Goal: Transaction & Acquisition: Book appointment/travel/reservation

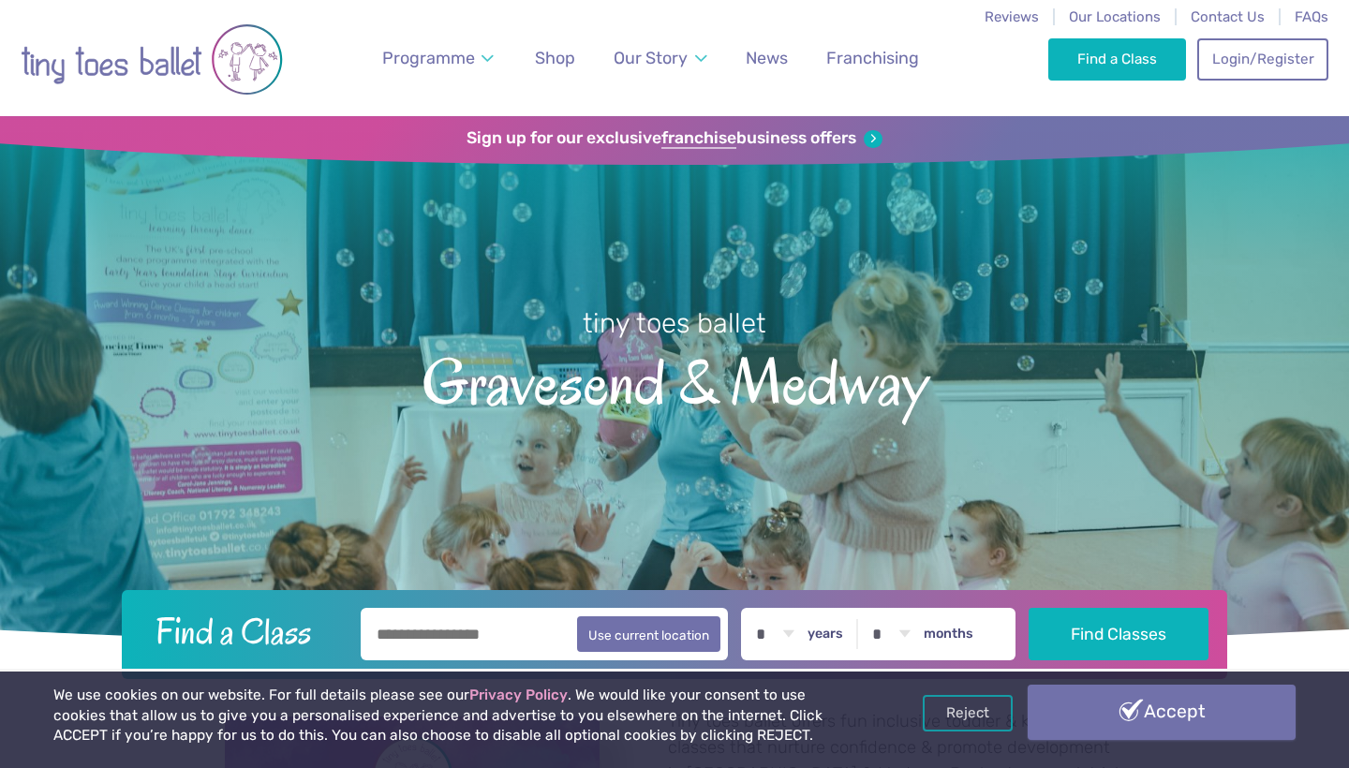
click at [1117, 705] on link "Accept" at bounding box center [1162, 712] width 268 height 54
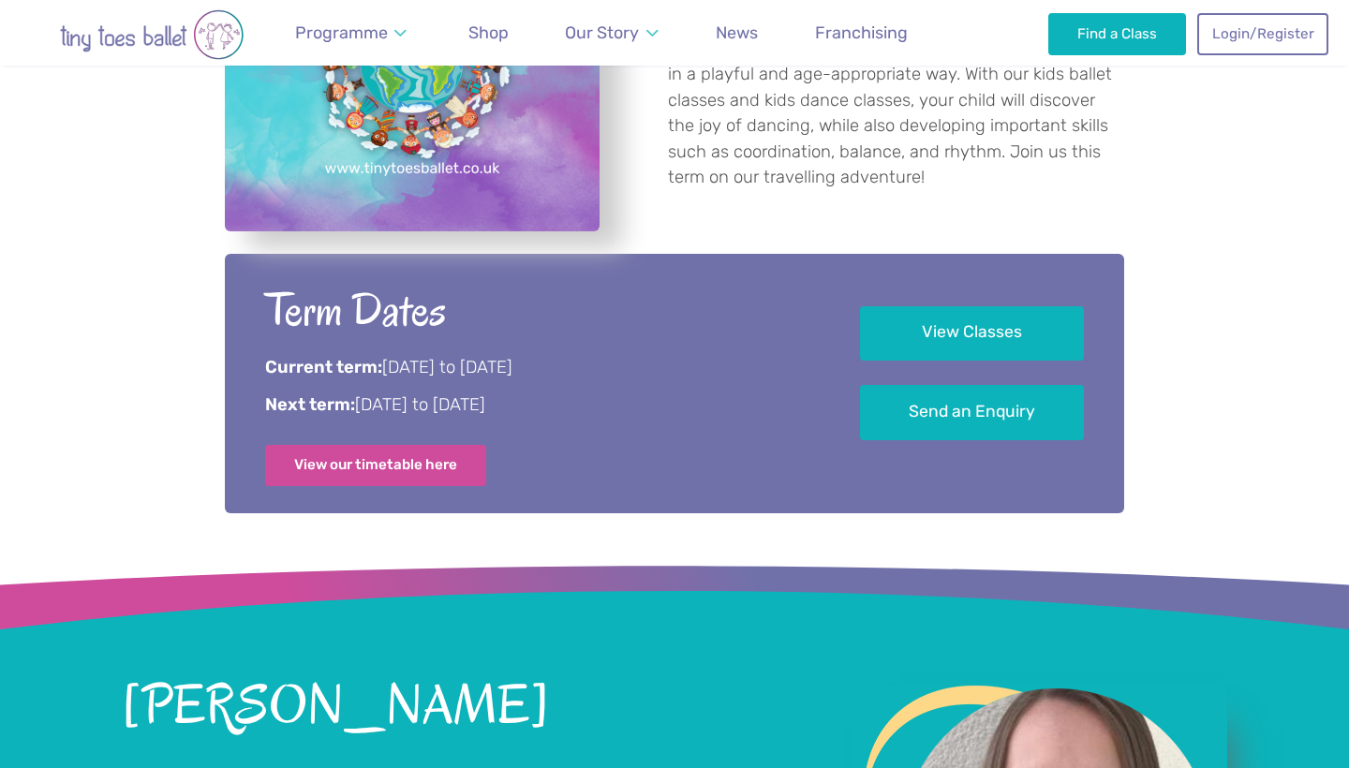
scroll to position [960, 0]
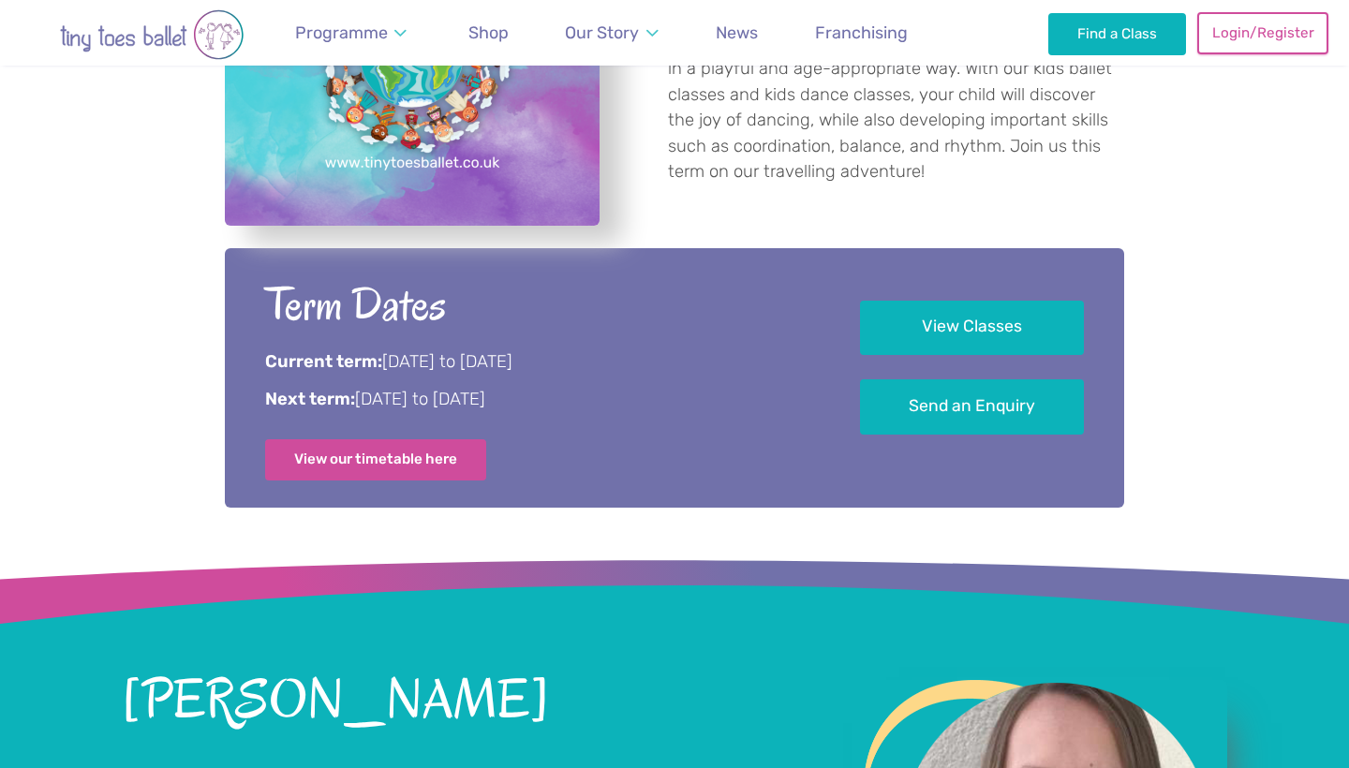
click at [1254, 37] on link "Login/Register" at bounding box center [1263, 32] width 131 height 41
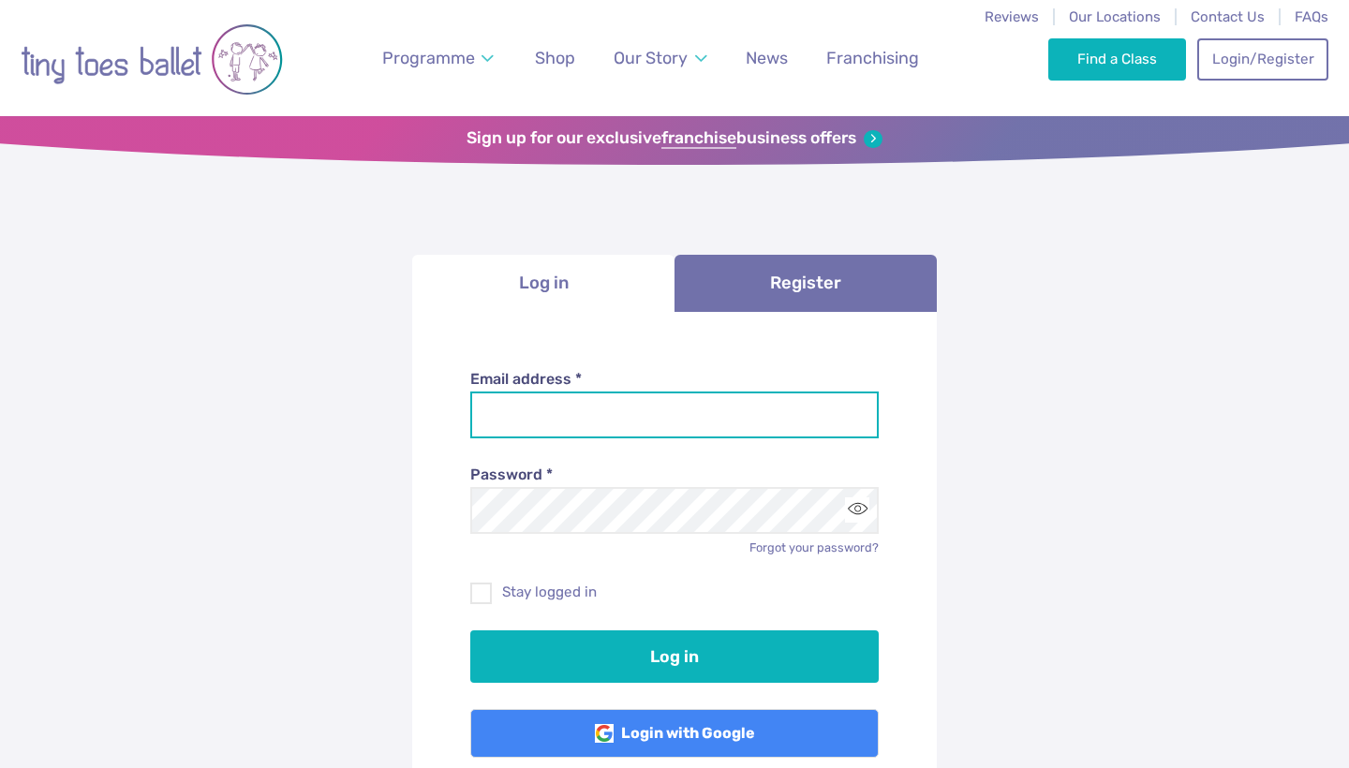
type input "**********"
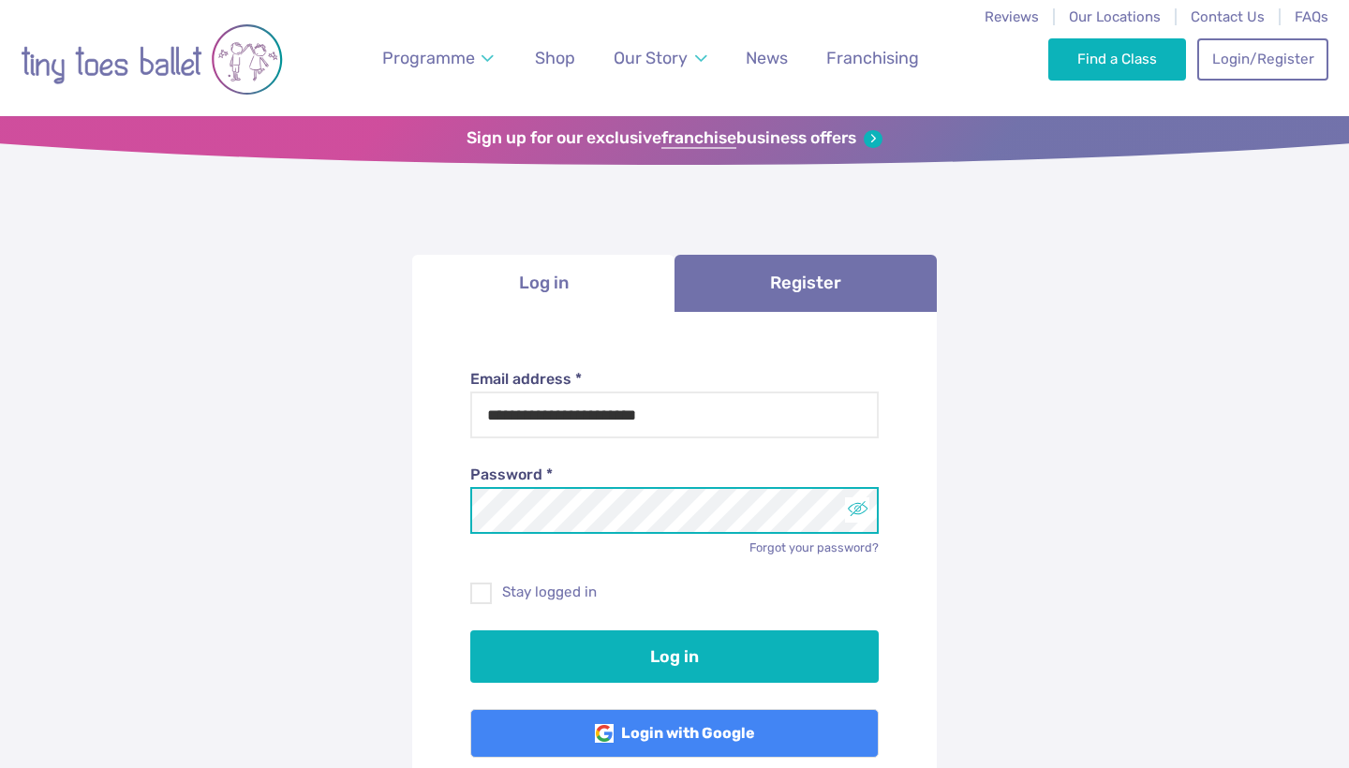
click at [852, 509] on button "Toggle password visibility" at bounding box center [857, 510] width 25 height 25
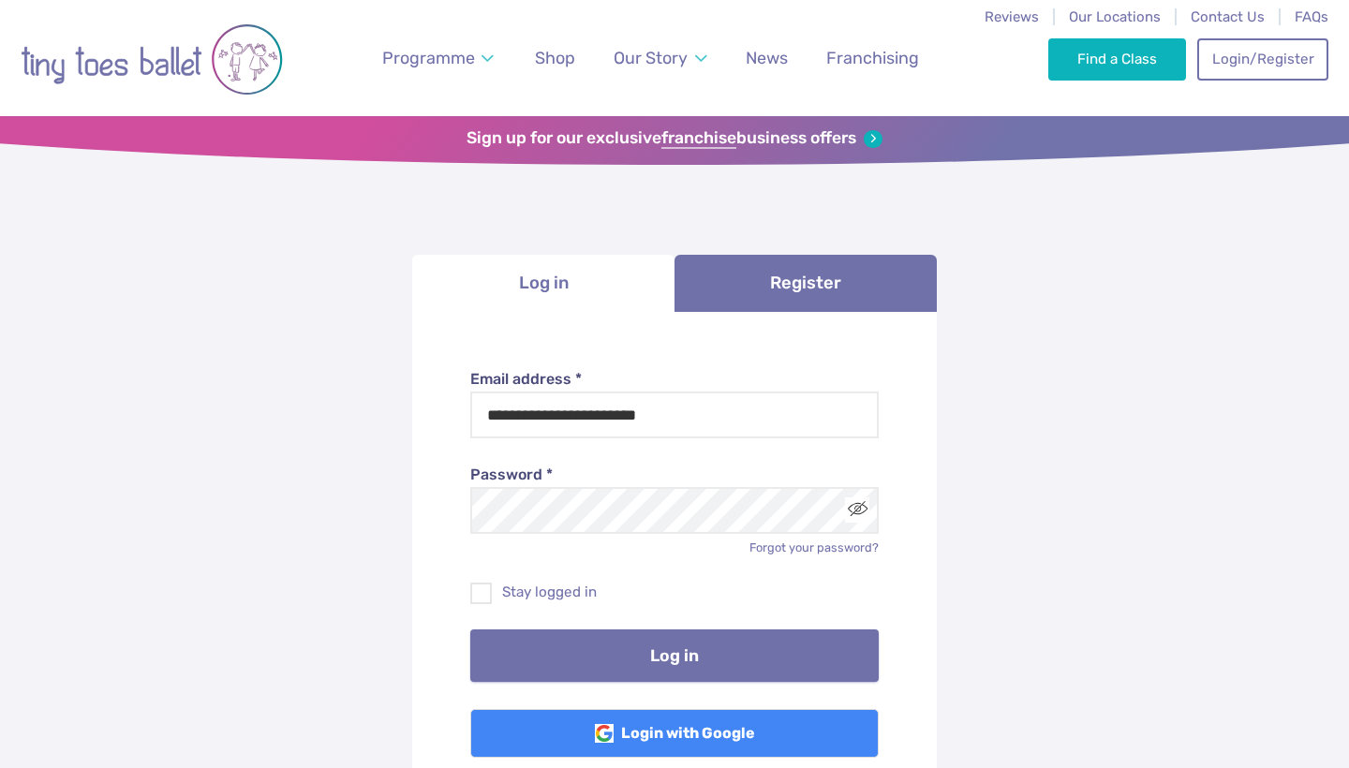
click at [676, 655] on button "Log in" at bounding box center [674, 656] width 409 height 52
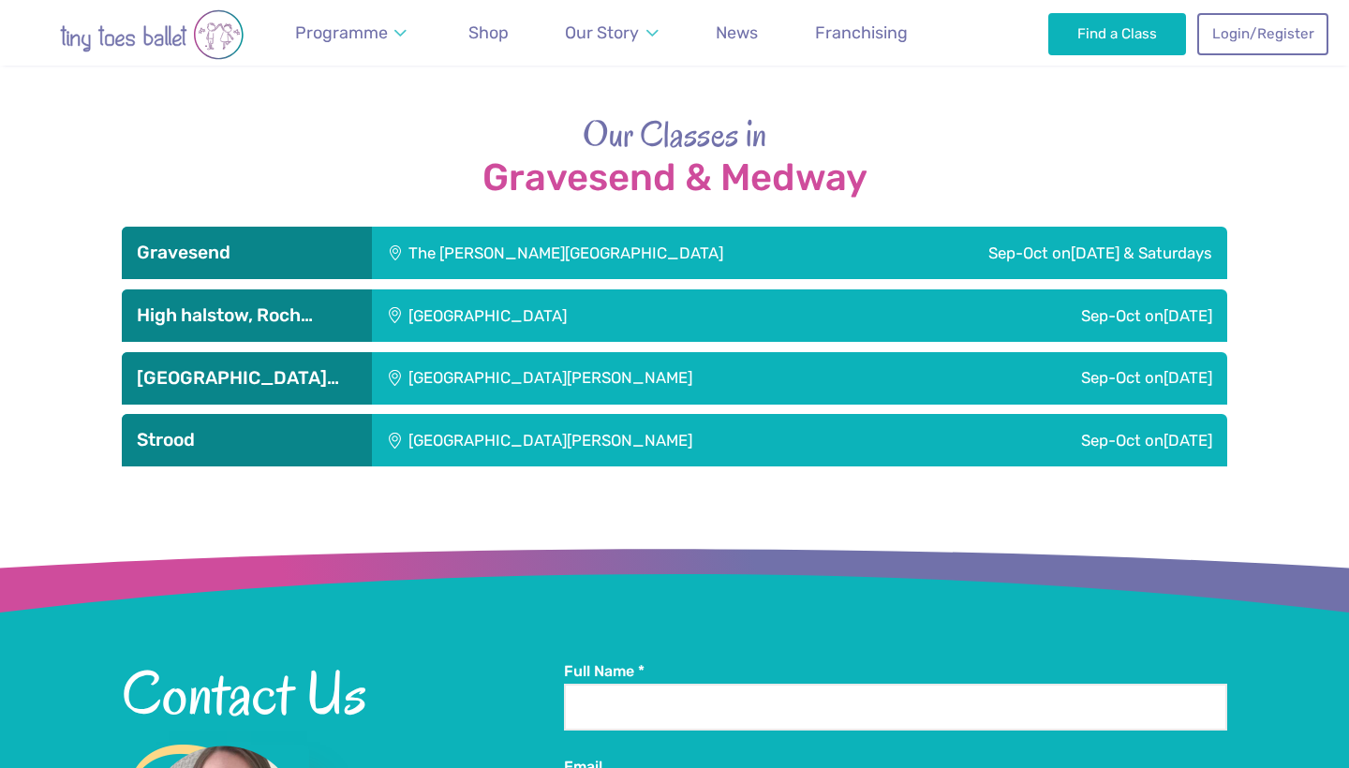
scroll to position [3080, 0]
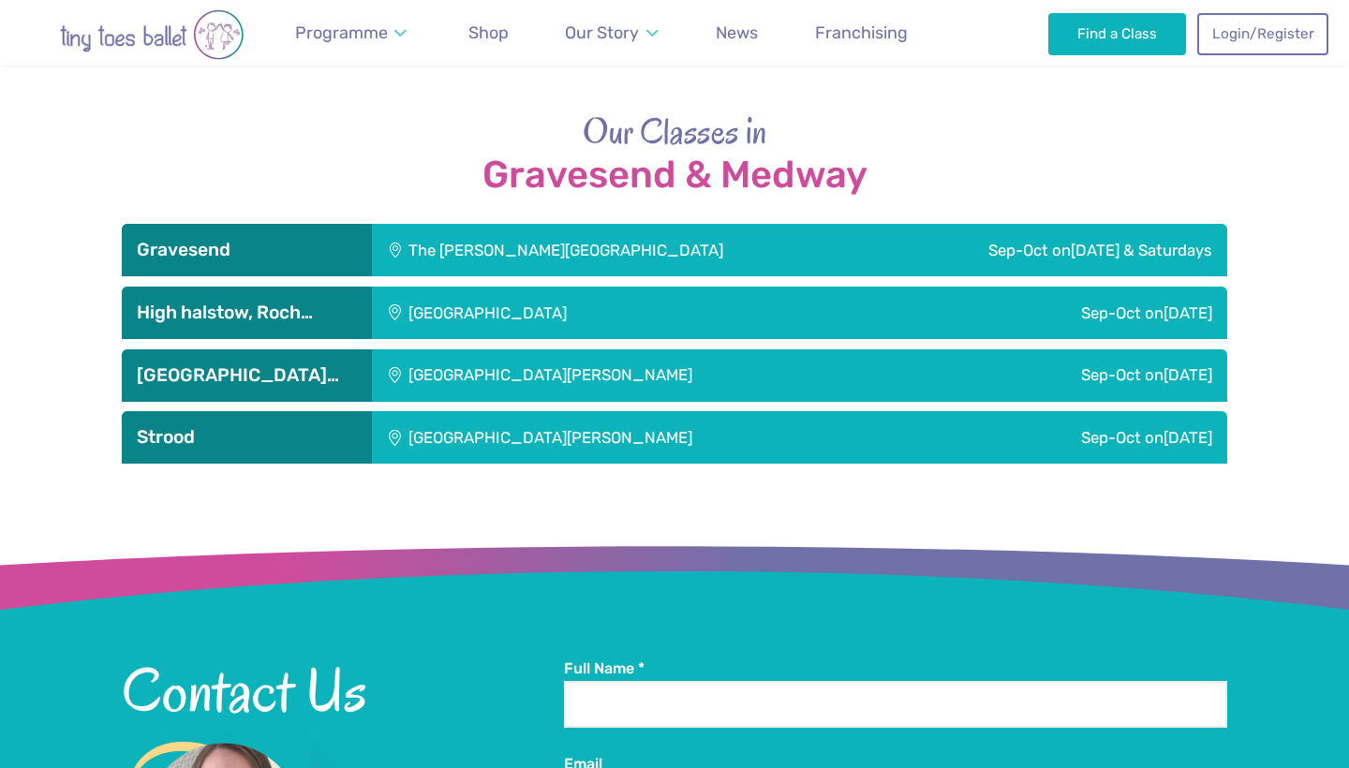
click at [671, 257] on div "The [PERSON_NAME][GEOGRAPHIC_DATA]" at bounding box center [624, 250] width 505 height 52
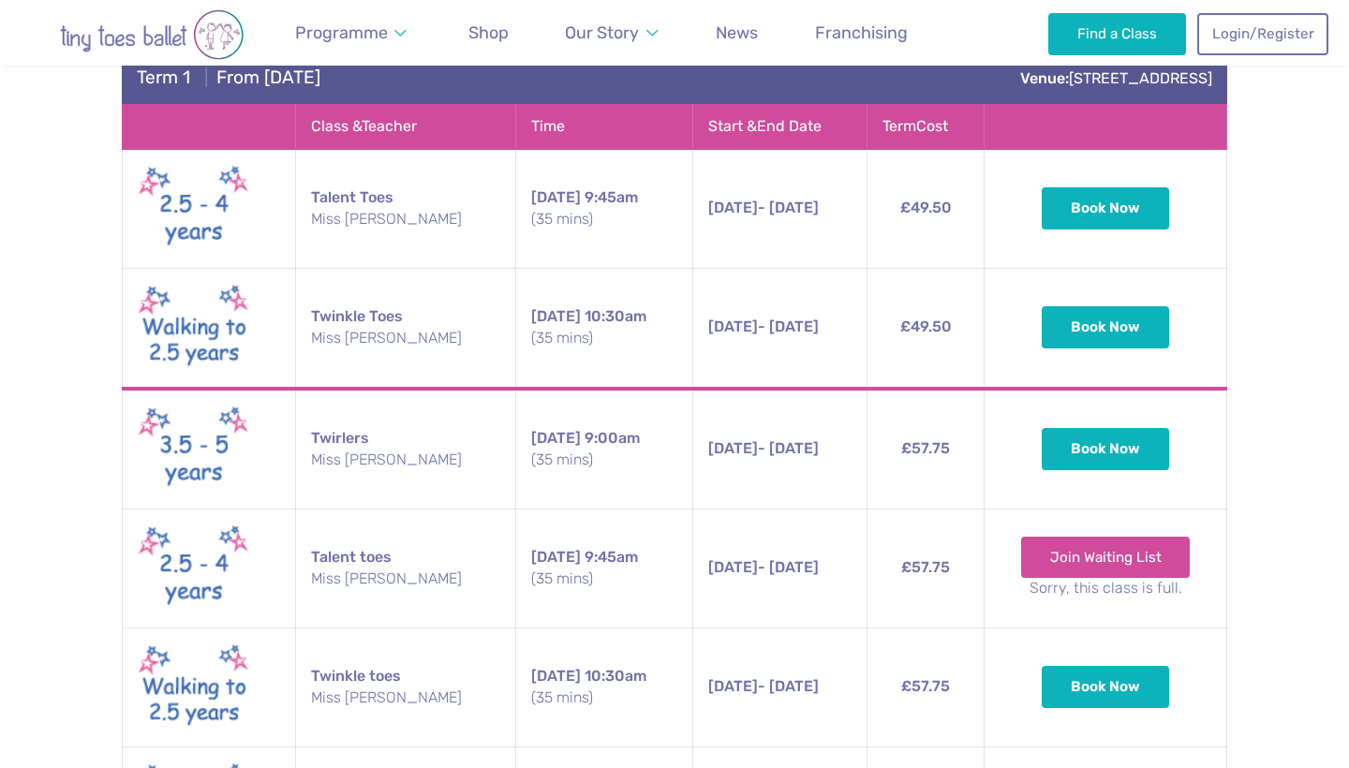
scroll to position [3335, 0]
click at [1119, 340] on button "Book Now" at bounding box center [1105, 325] width 127 height 41
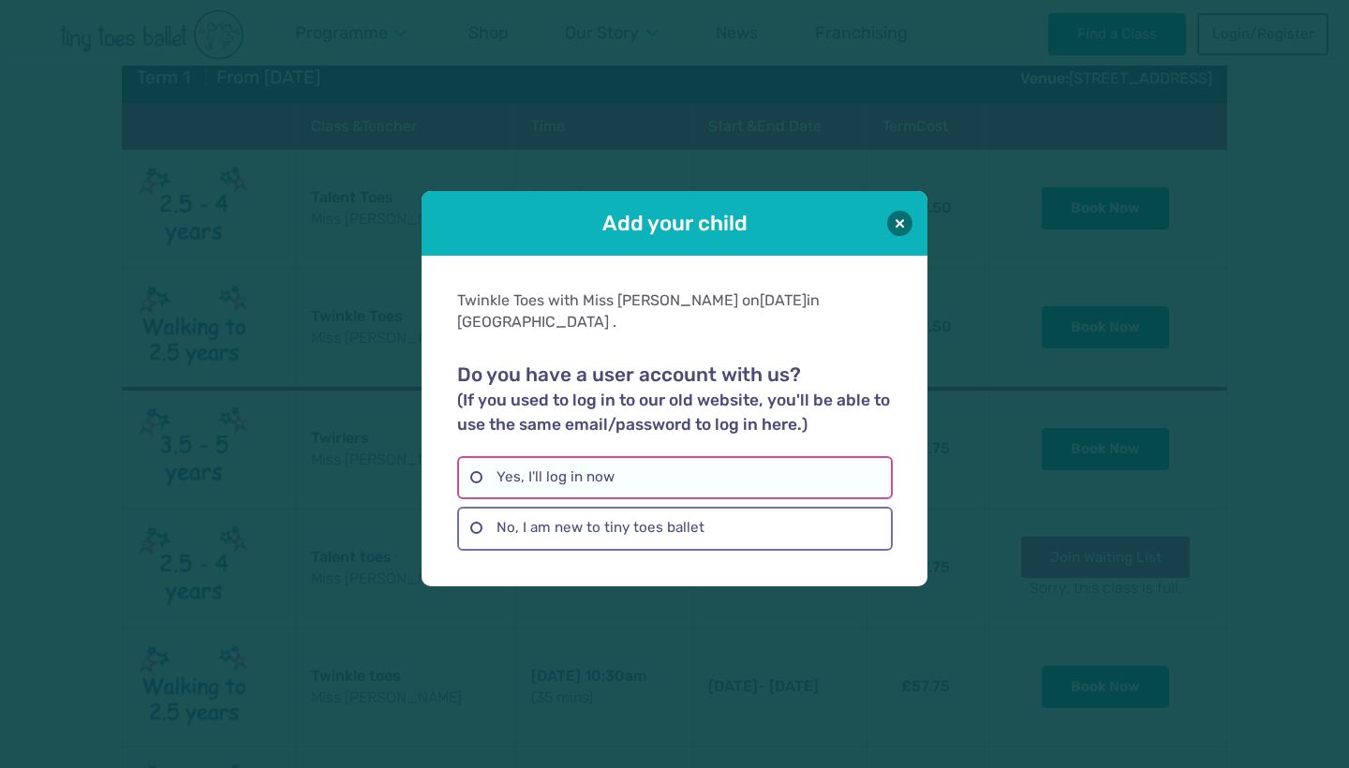
click at [585, 477] on label "Yes, I'll log in now" at bounding box center [674, 477] width 435 height 43
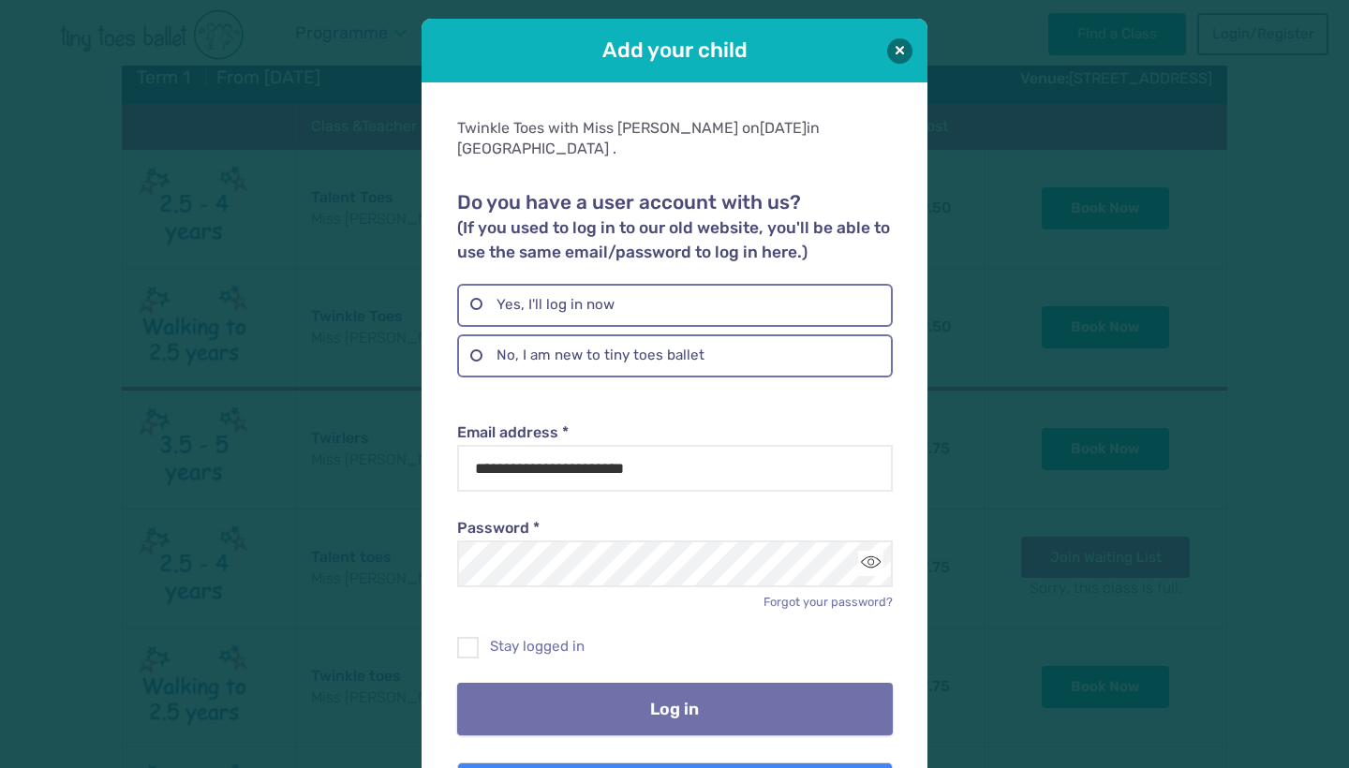
click at [642, 689] on button "Log in" at bounding box center [674, 709] width 435 height 52
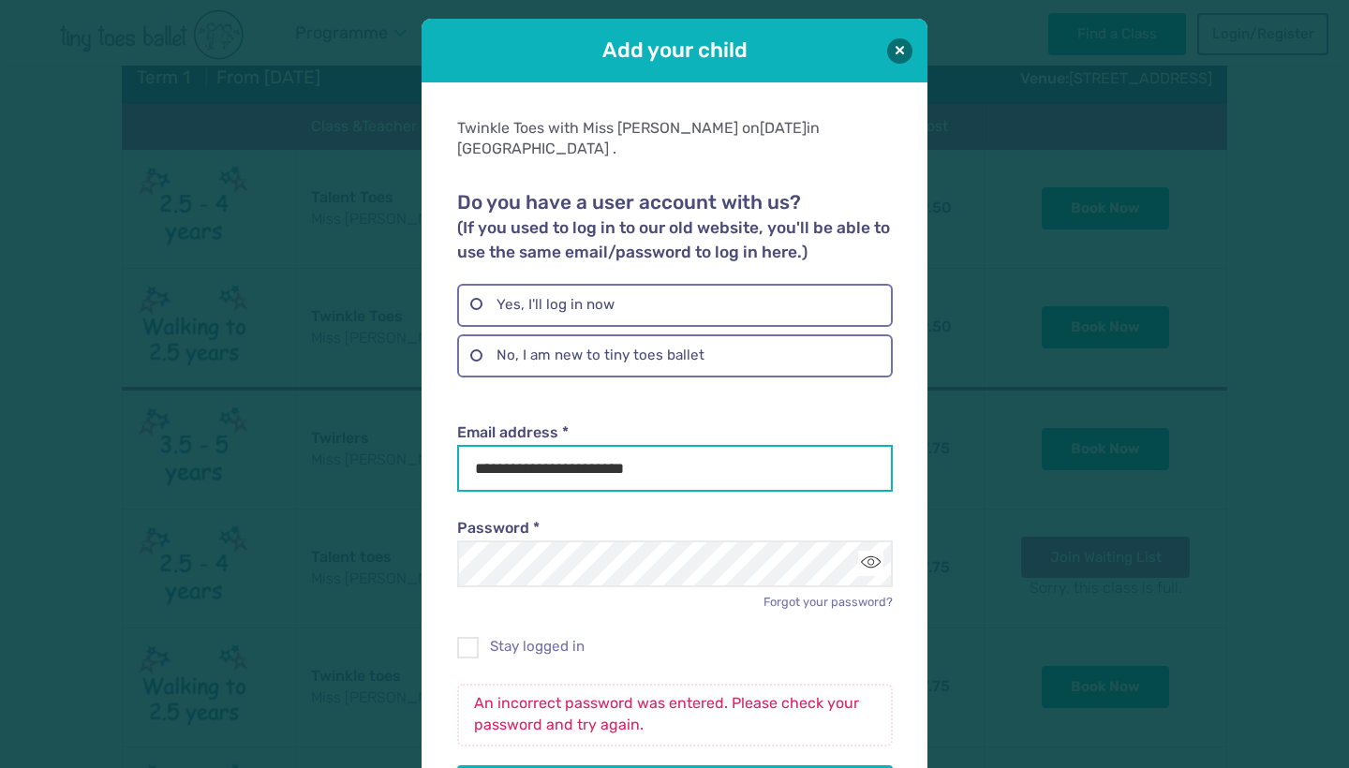
click at [656, 445] on input "**********" at bounding box center [674, 468] width 435 height 47
type input "**********"
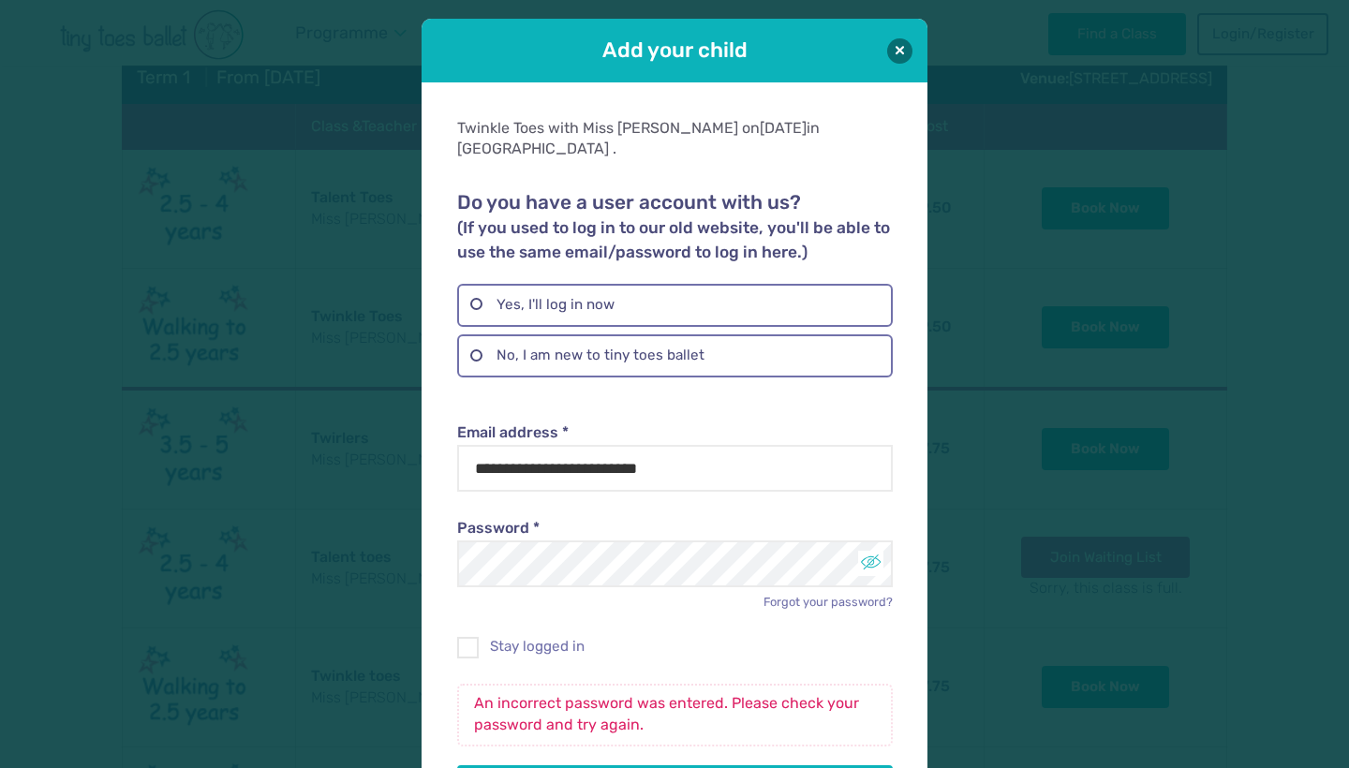
click at [871, 551] on button "Toggle password visibility" at bounding box center [870, 563] width 25 height 25
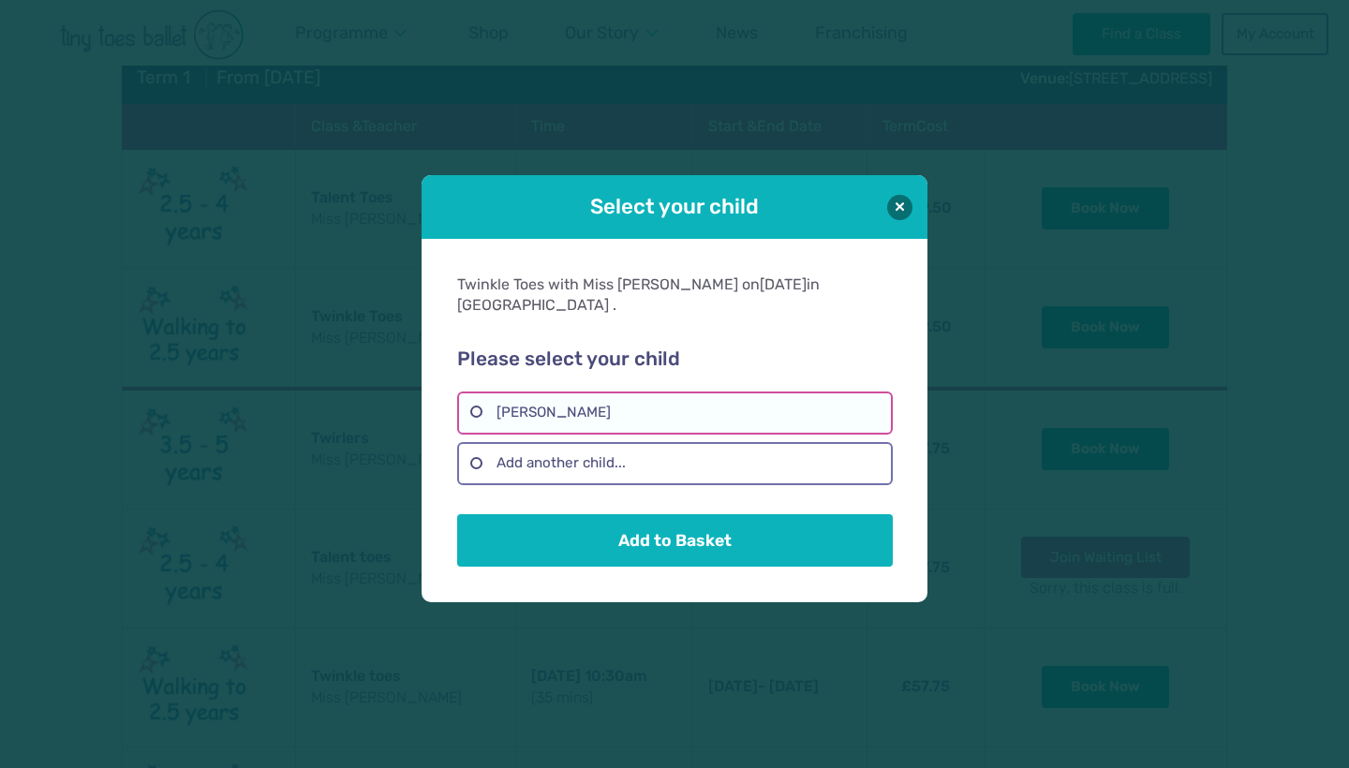
click at [538, 401] on label "Myla Skidmore" at bounding box center [674, 413] width 435 height 43
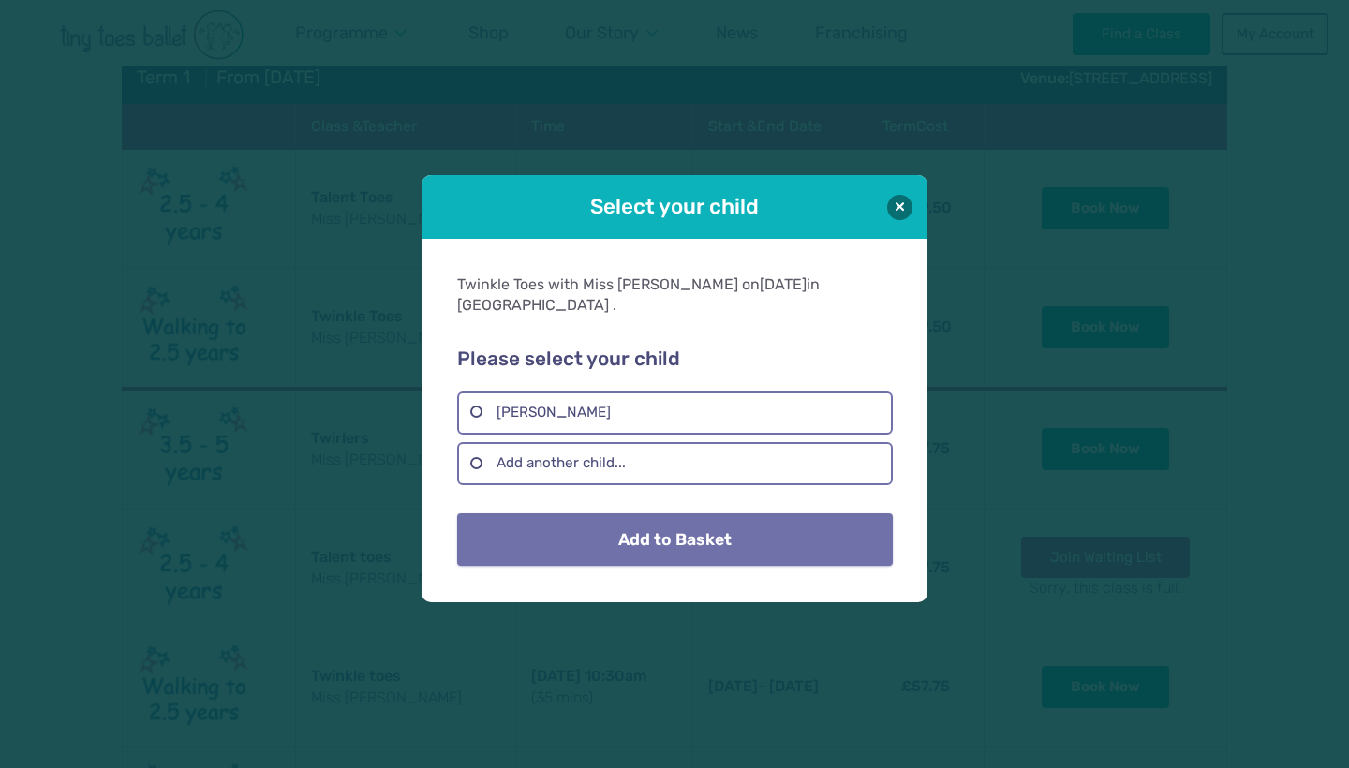
click at [687, 525] on button "Add to Basket" at bounding box center [674, 540] width 435 height 52
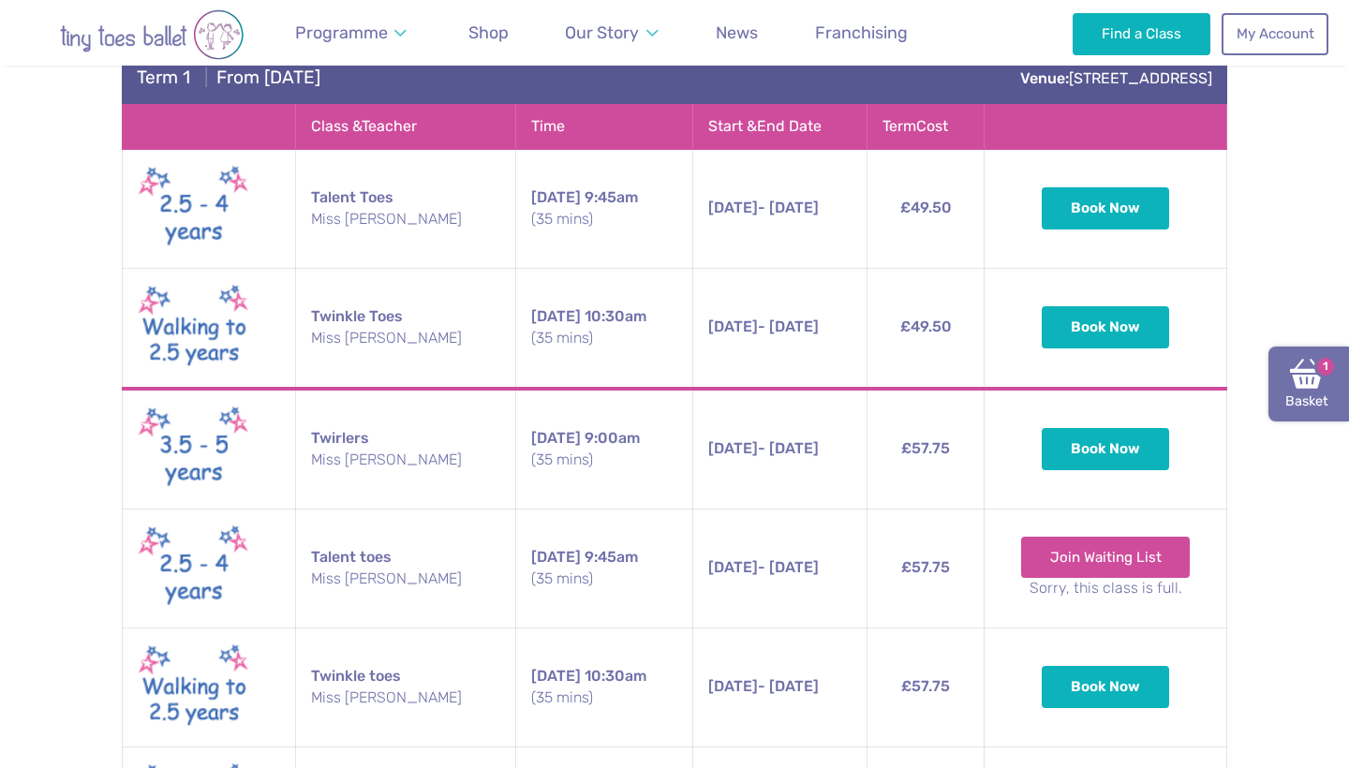
click at [1291, 381] on link "Basket 1" at bounding box center [1309, 384] width 81 height 75
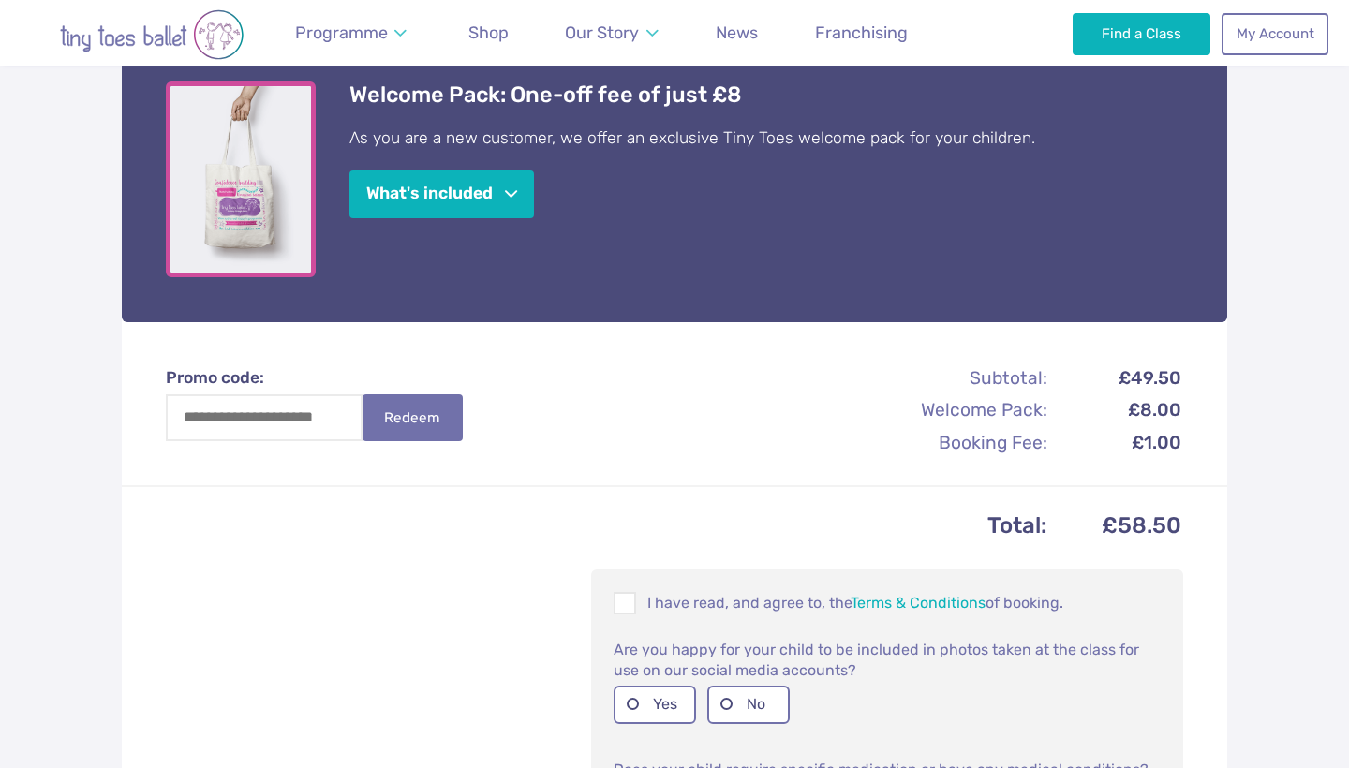
scroll to position [615, 0]
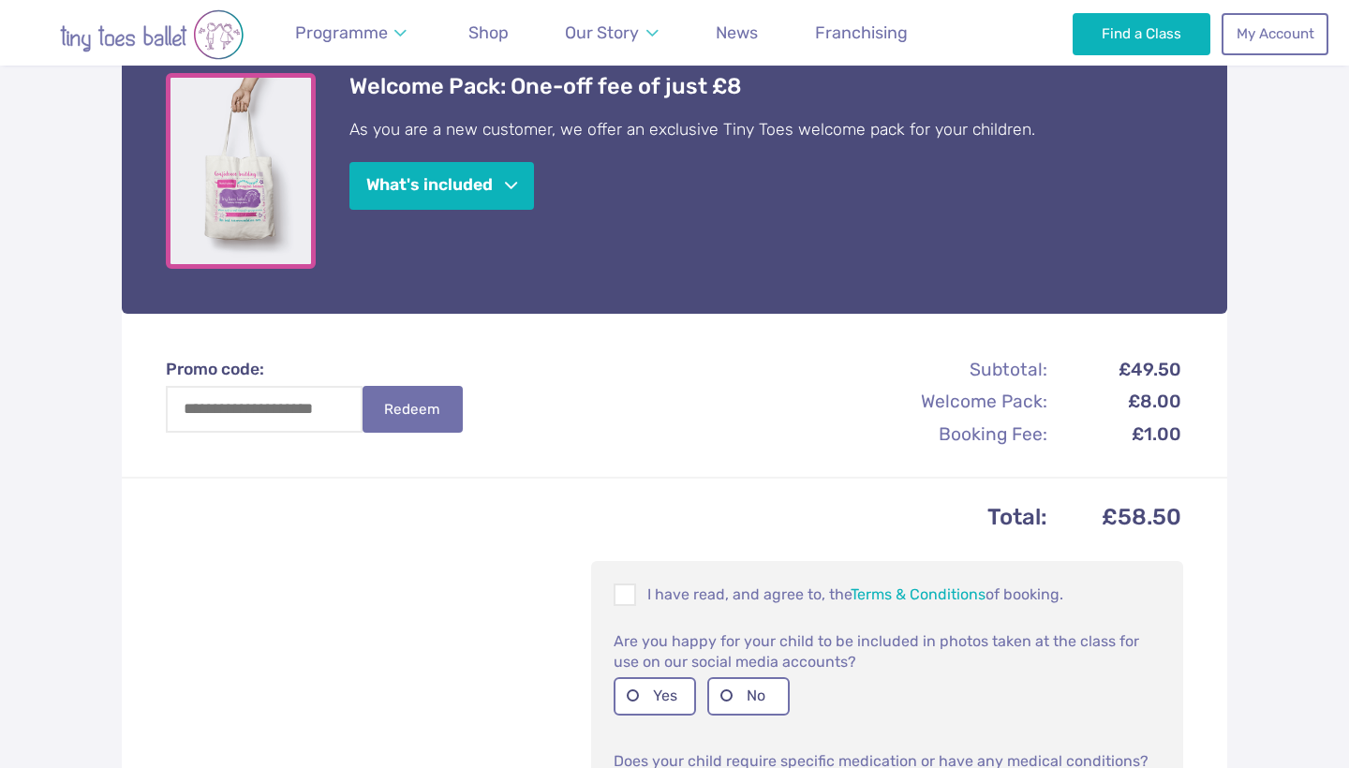
click at [1143, 395] on td "£8.00" at bounding box center [1115, 402] width 131 height 31
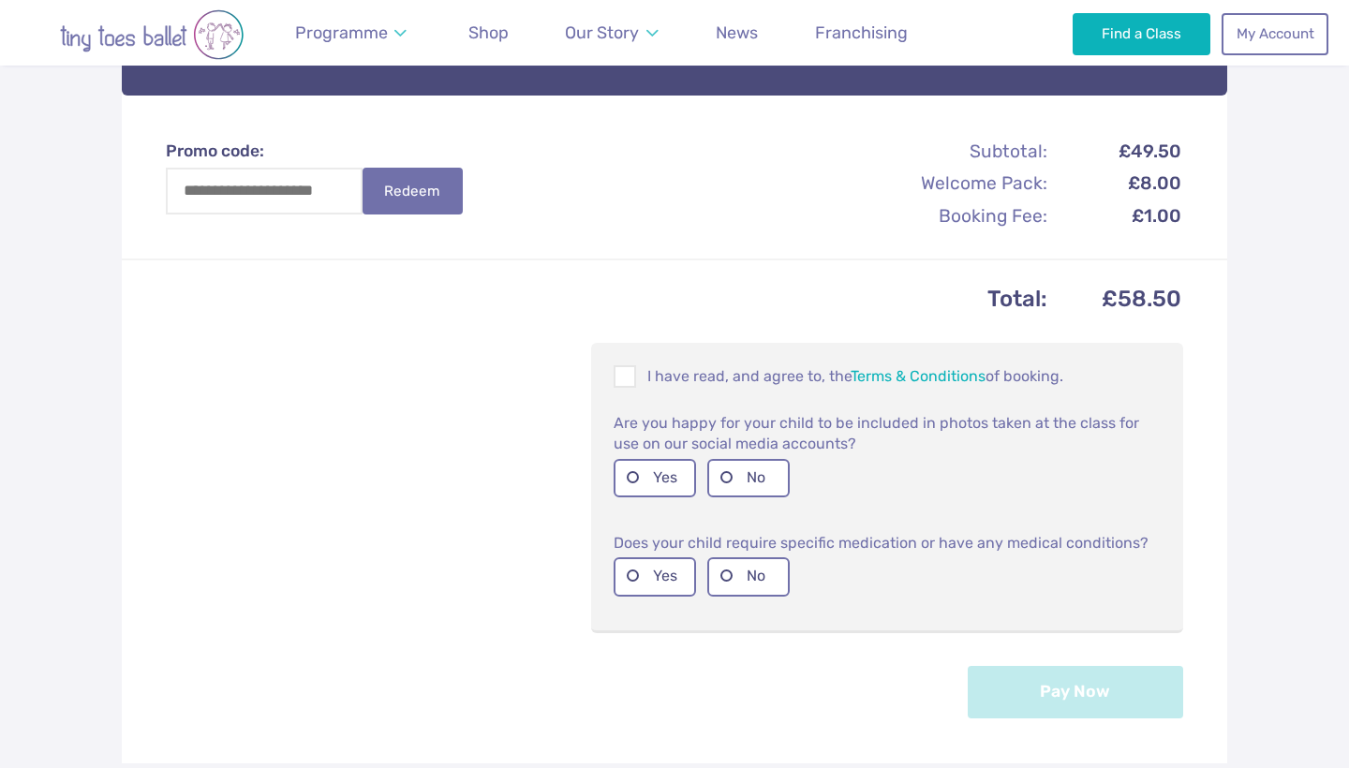
scroll to position [886, 0]
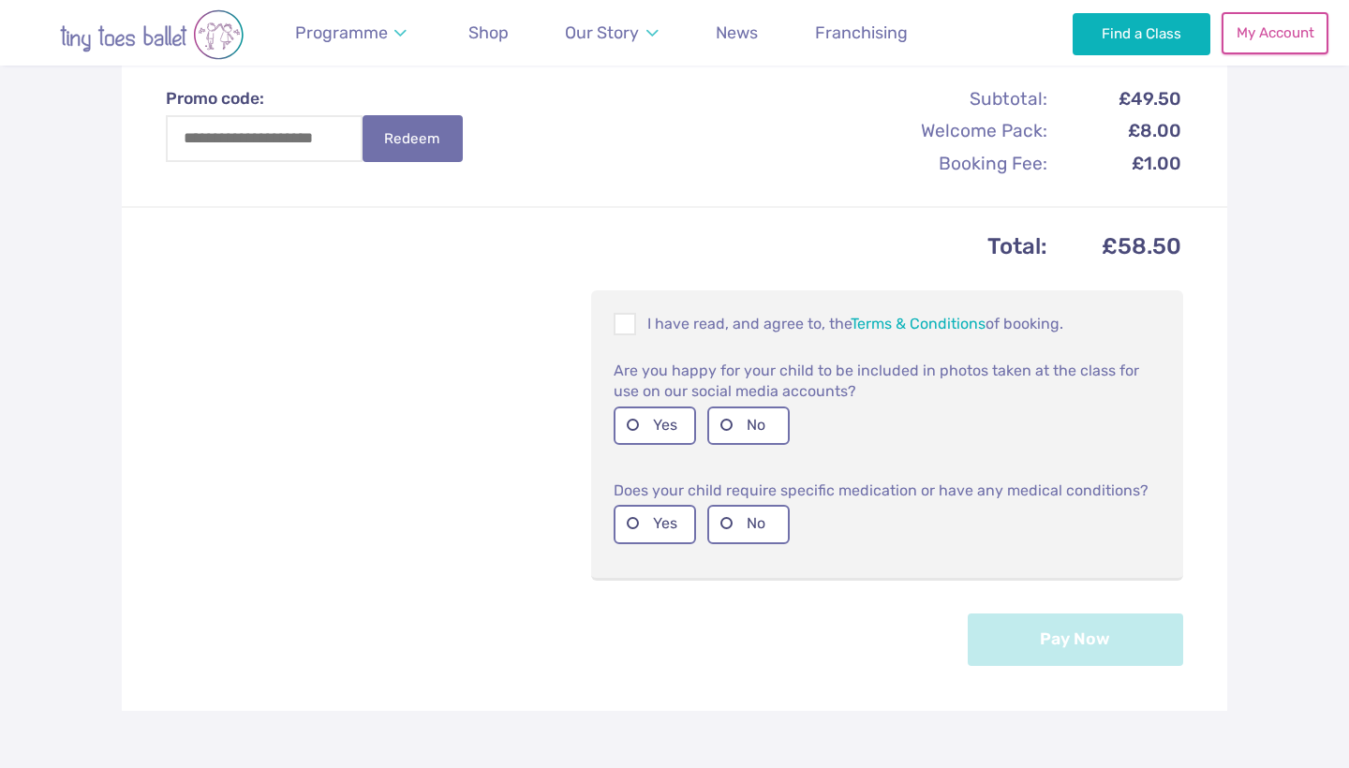
click at [1266, 43] on link "My Account" at bounding box center [1275, 32] width 107 height 41
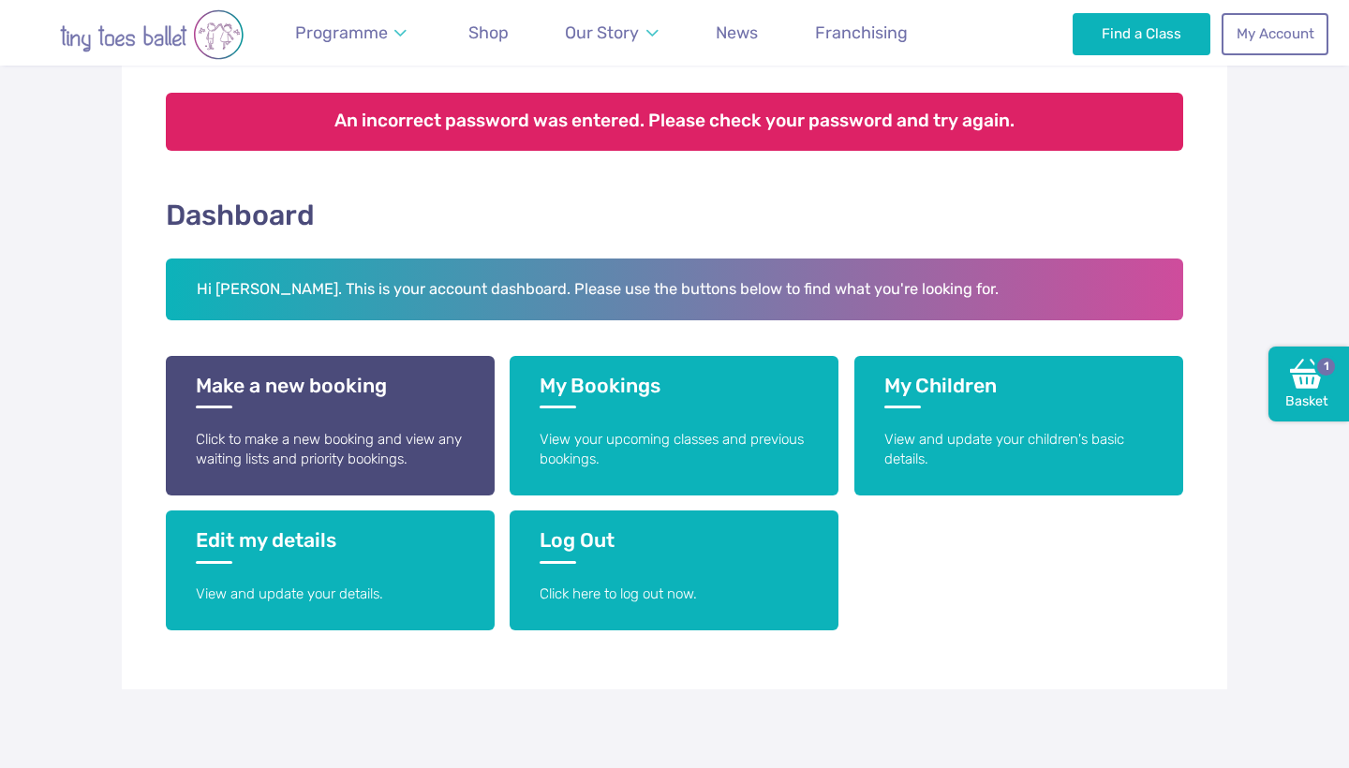
scroll to position [312, 0]
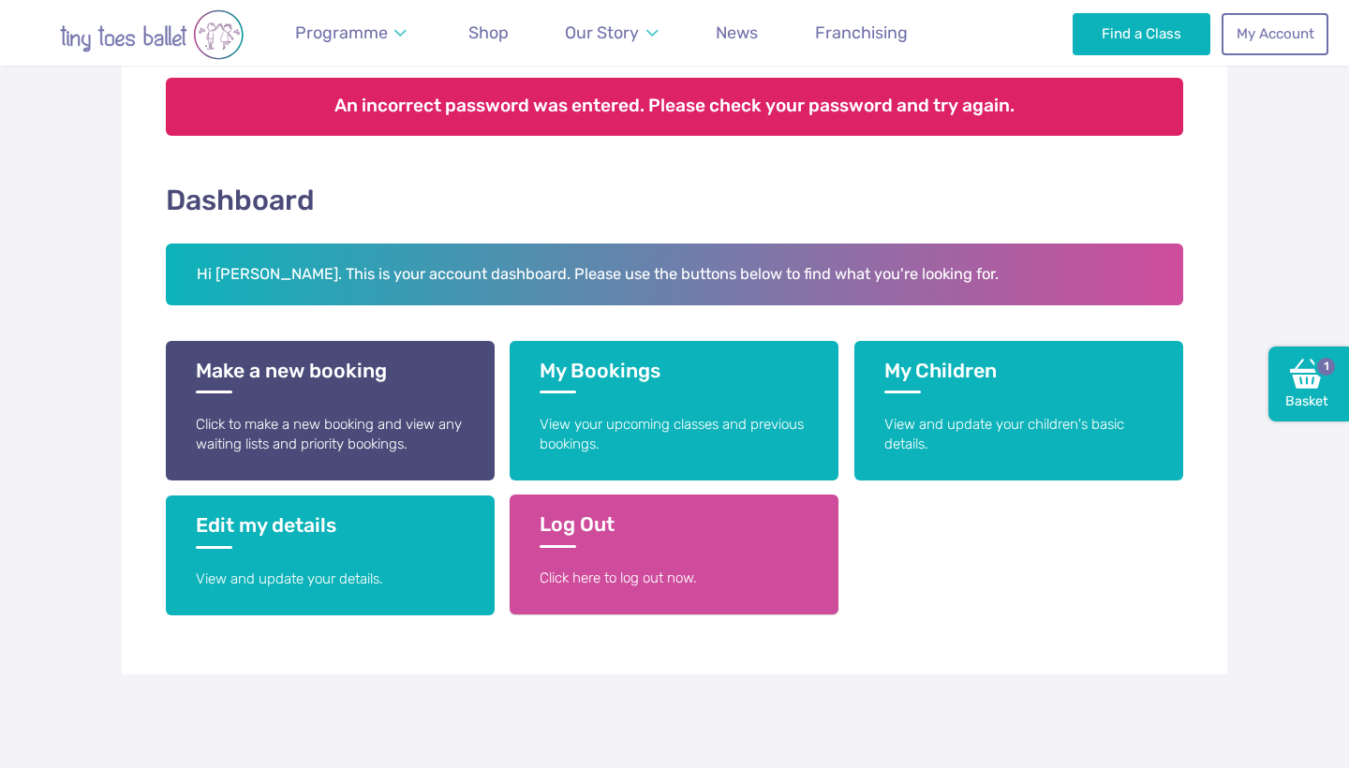
click at [590, 545] on h3 "Log Out" at bounding box center [674, 530] width 269 height 35
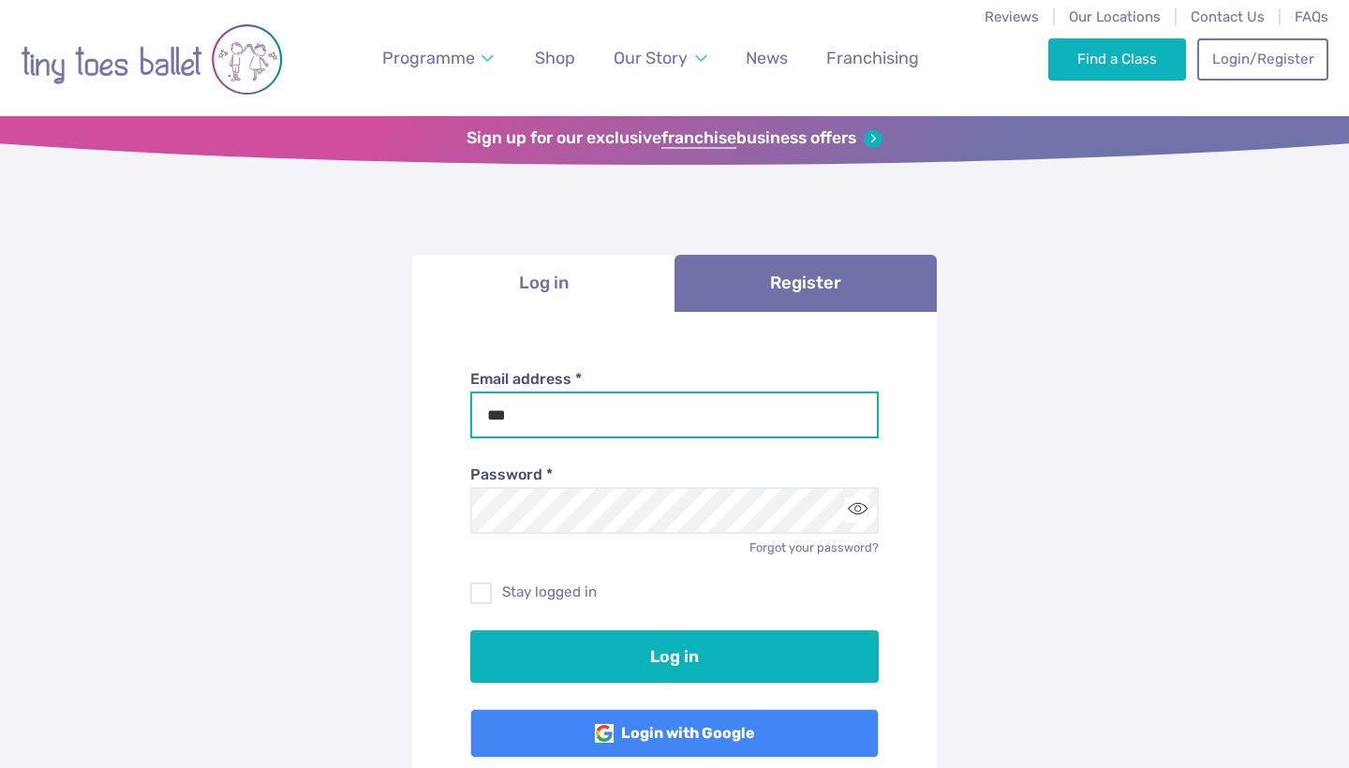
type input "**********"
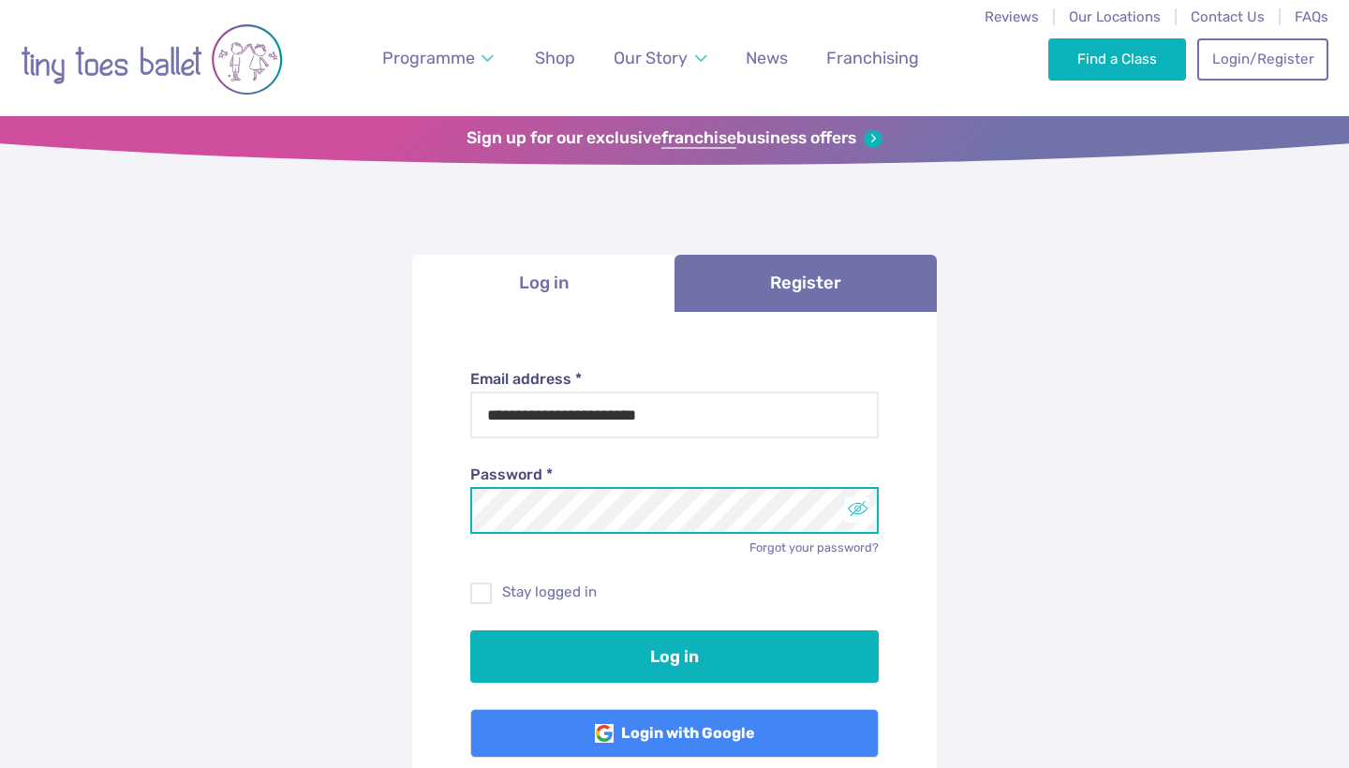
click at [860, 512] on button "Toggle password visibility" at bounding box center [857, 510] width 25 height 25
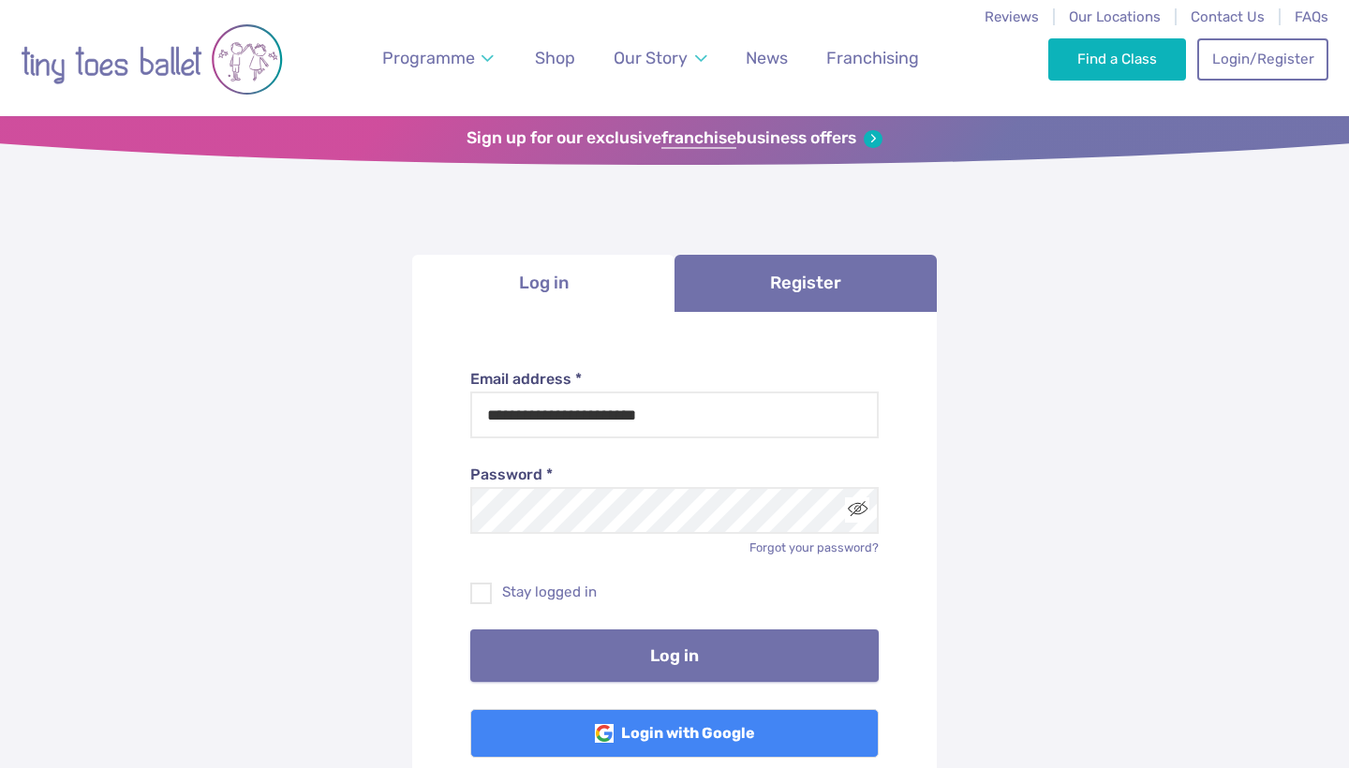
click at [661, 660] on button "Log in" at bounding box center [674, 656] width 409 height 52
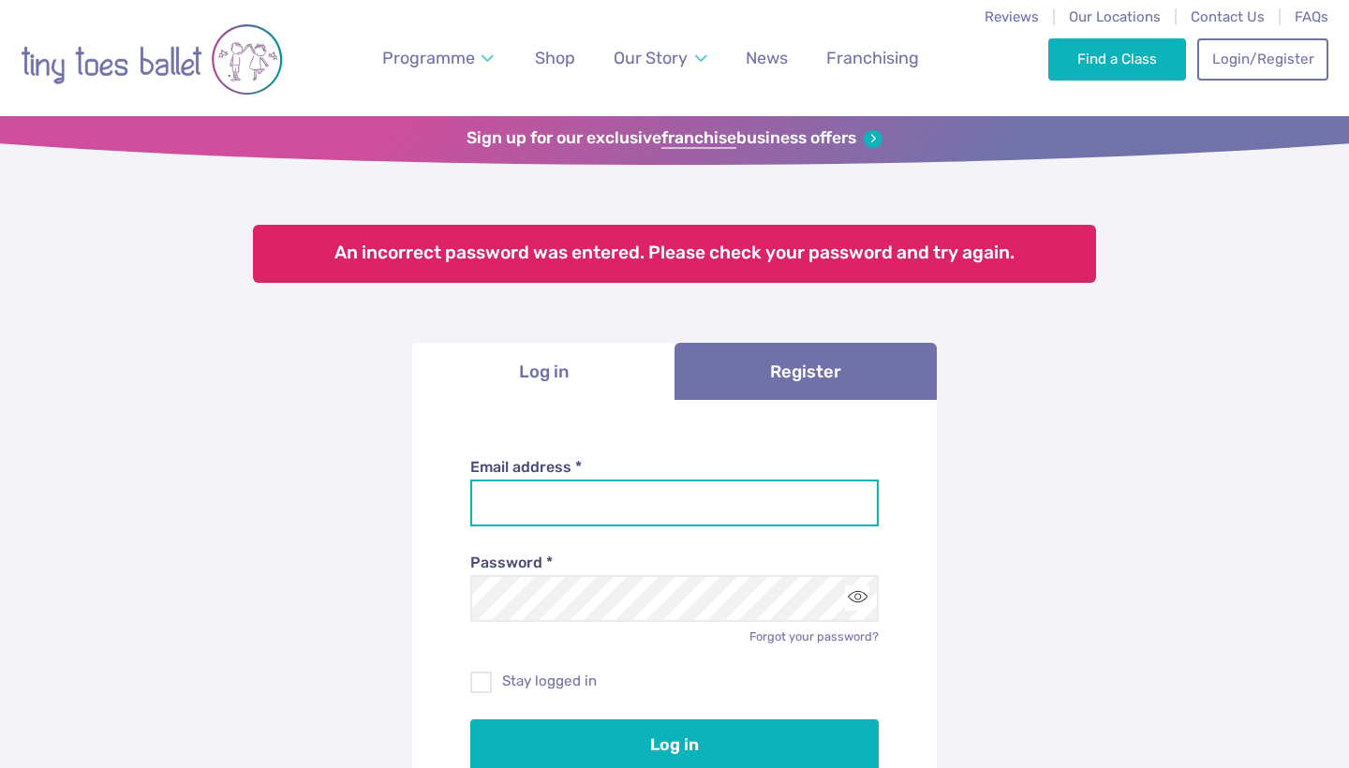
type input "**********"
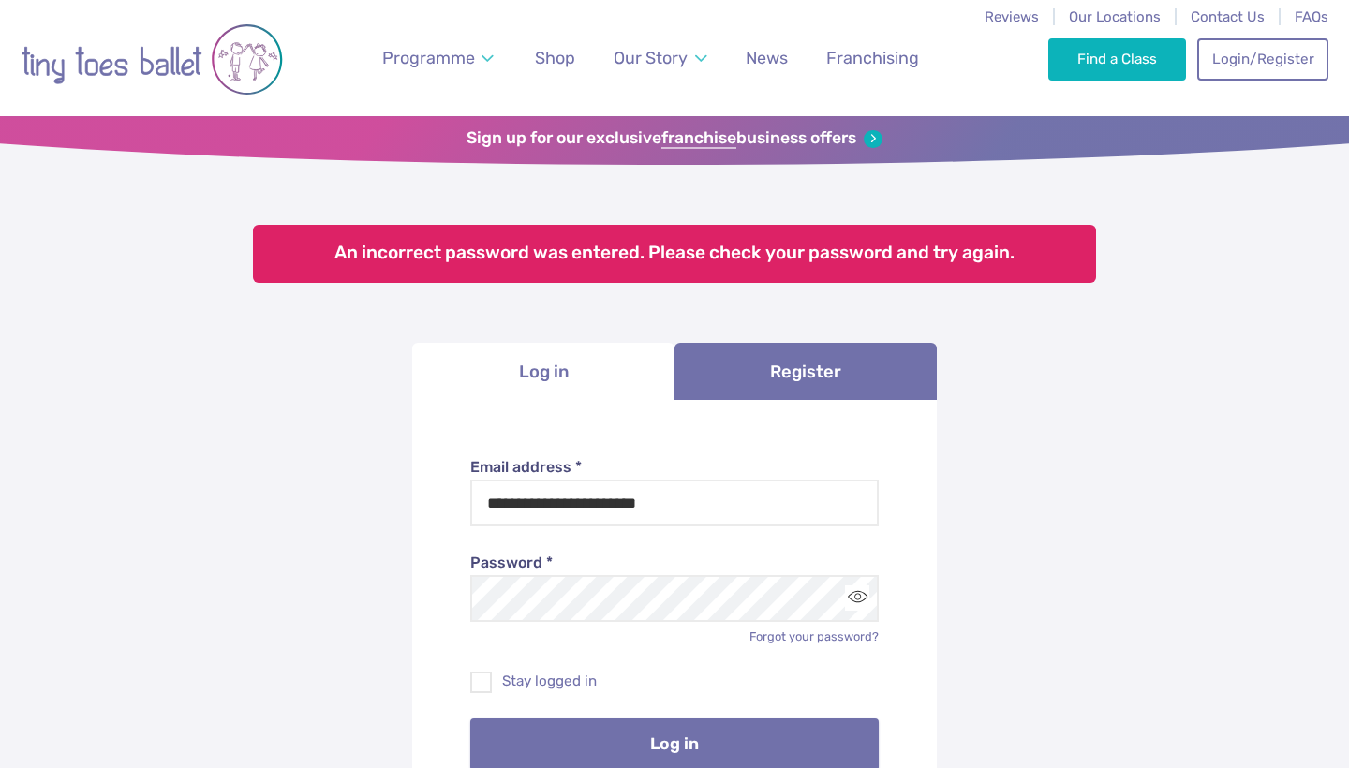
click at [660, 741] on button "Log in" at bounding box center [674, 745] width 409 height 52
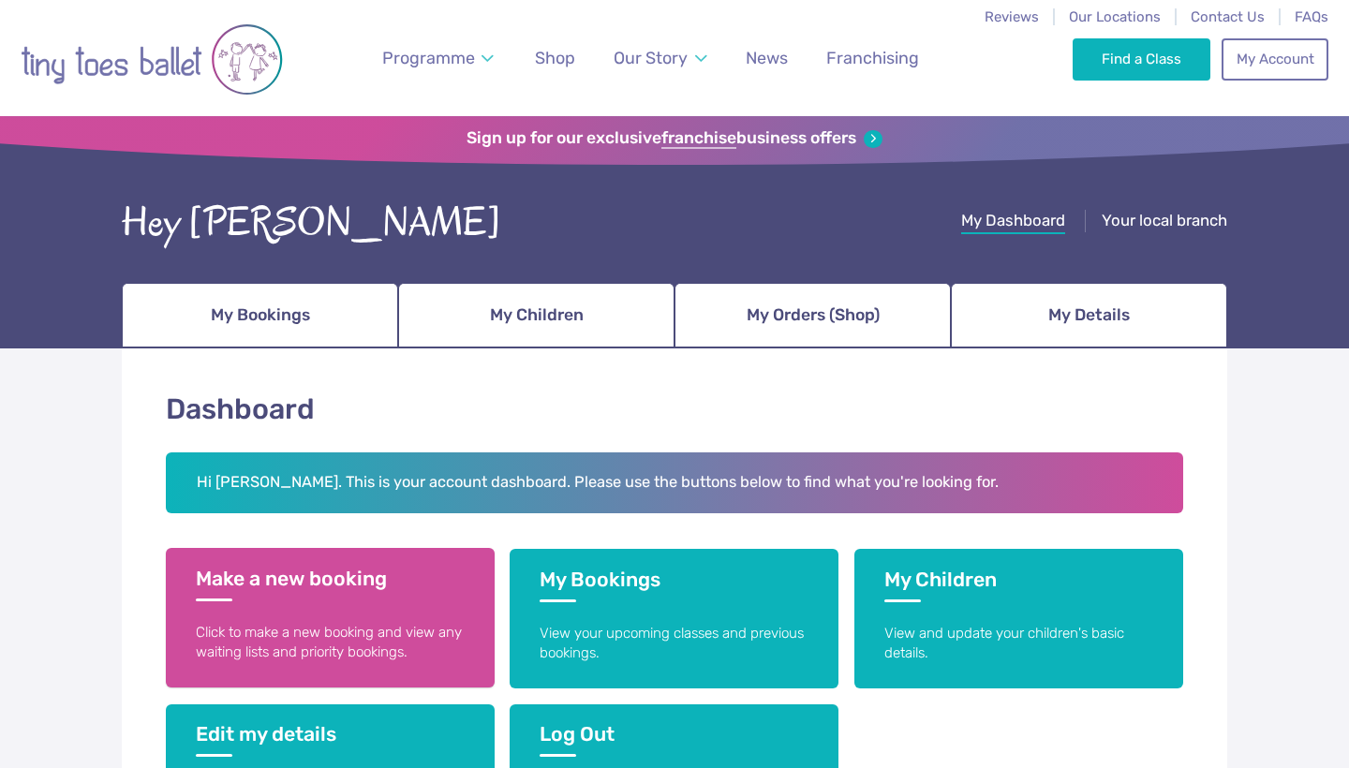
click at [321, 587] on h3 "Make a new booking" at bounding box center [330, 584] width 269 height 35
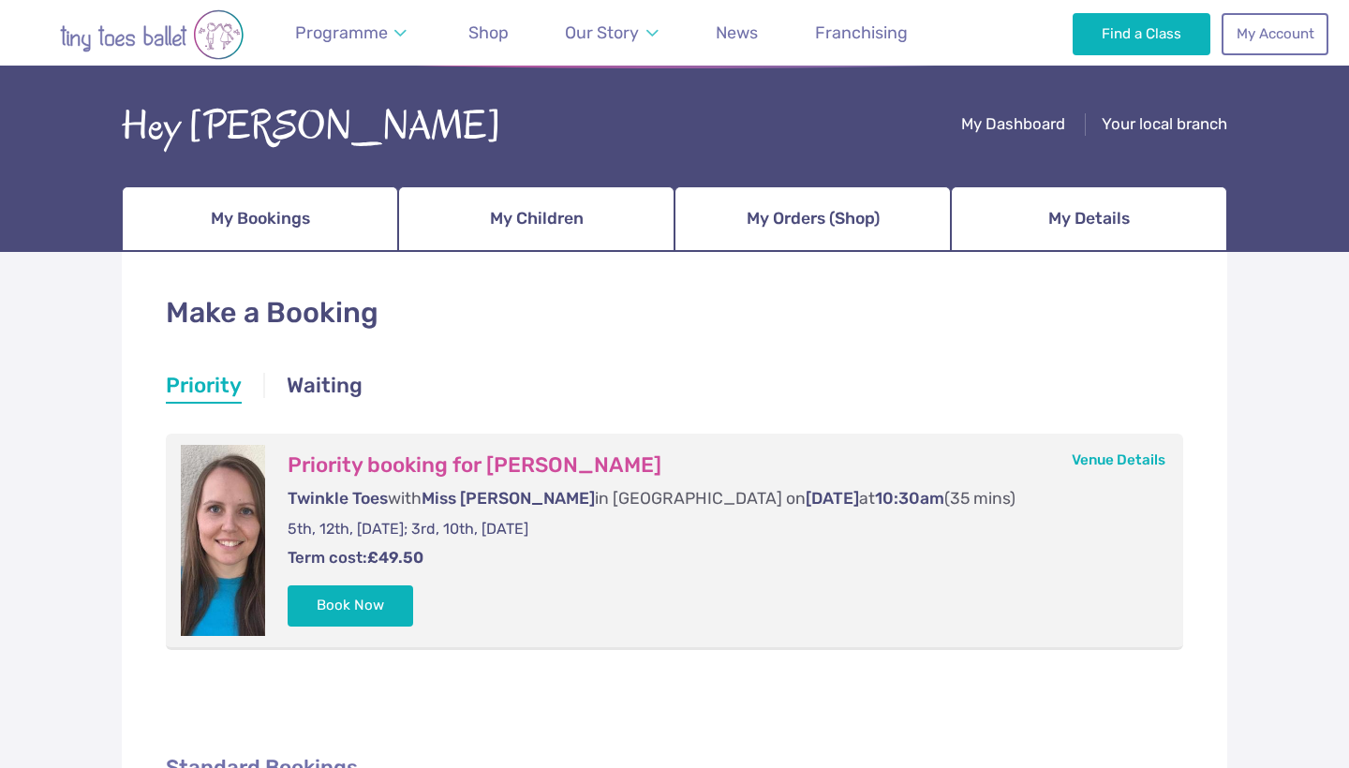
scroll to position [101, 0]
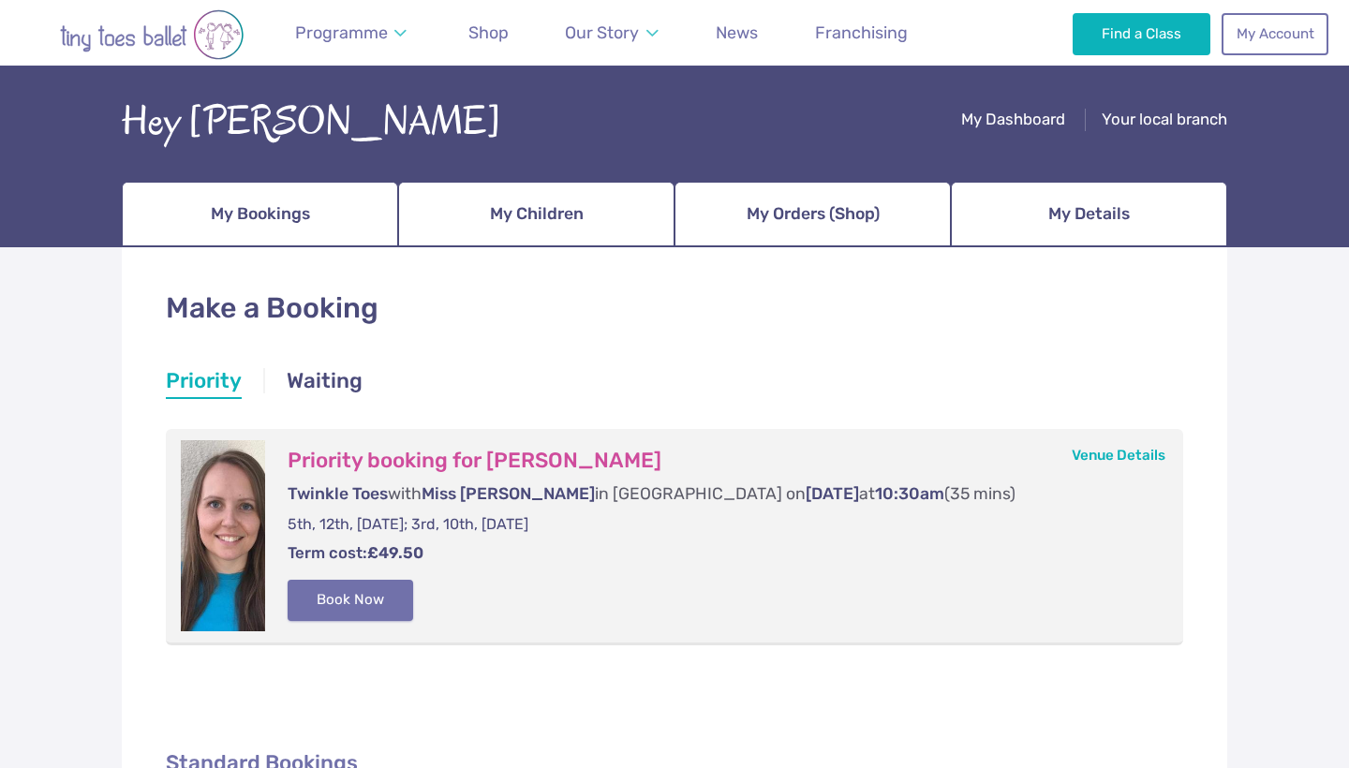
click at [348, 588] on button "Book Now" at bounding box center [351, 600] width 126 height 41
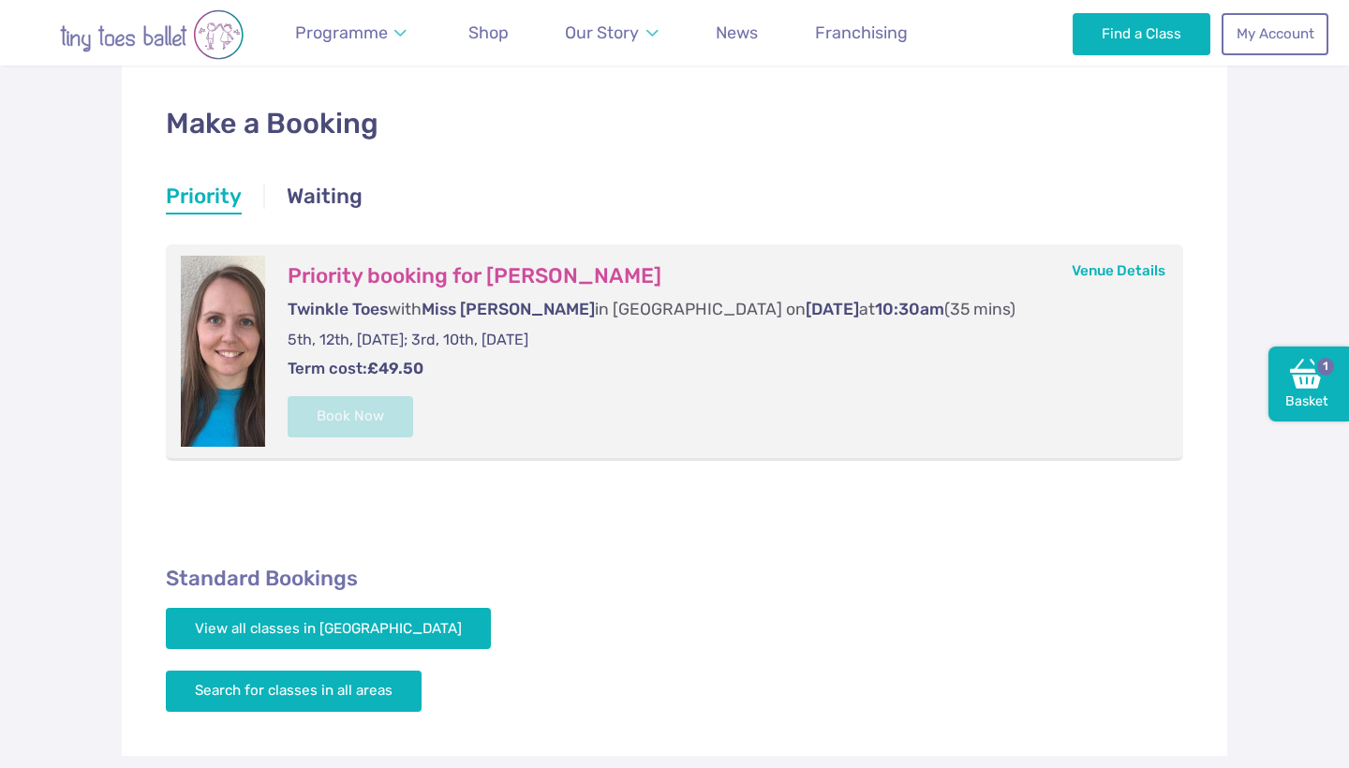
scroll to position [287, 0]
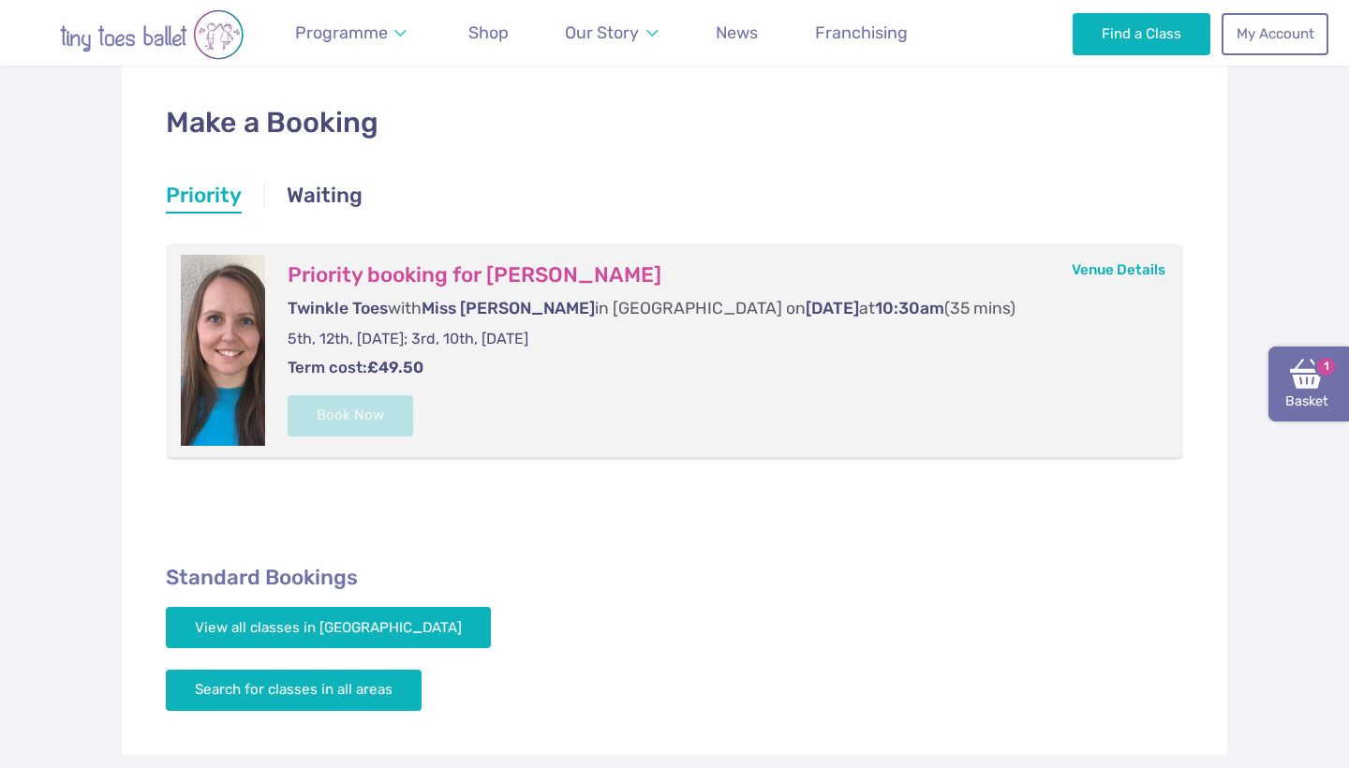
click at [1303, 374] on img at bounding box center [1307, 374] width 34 height 34
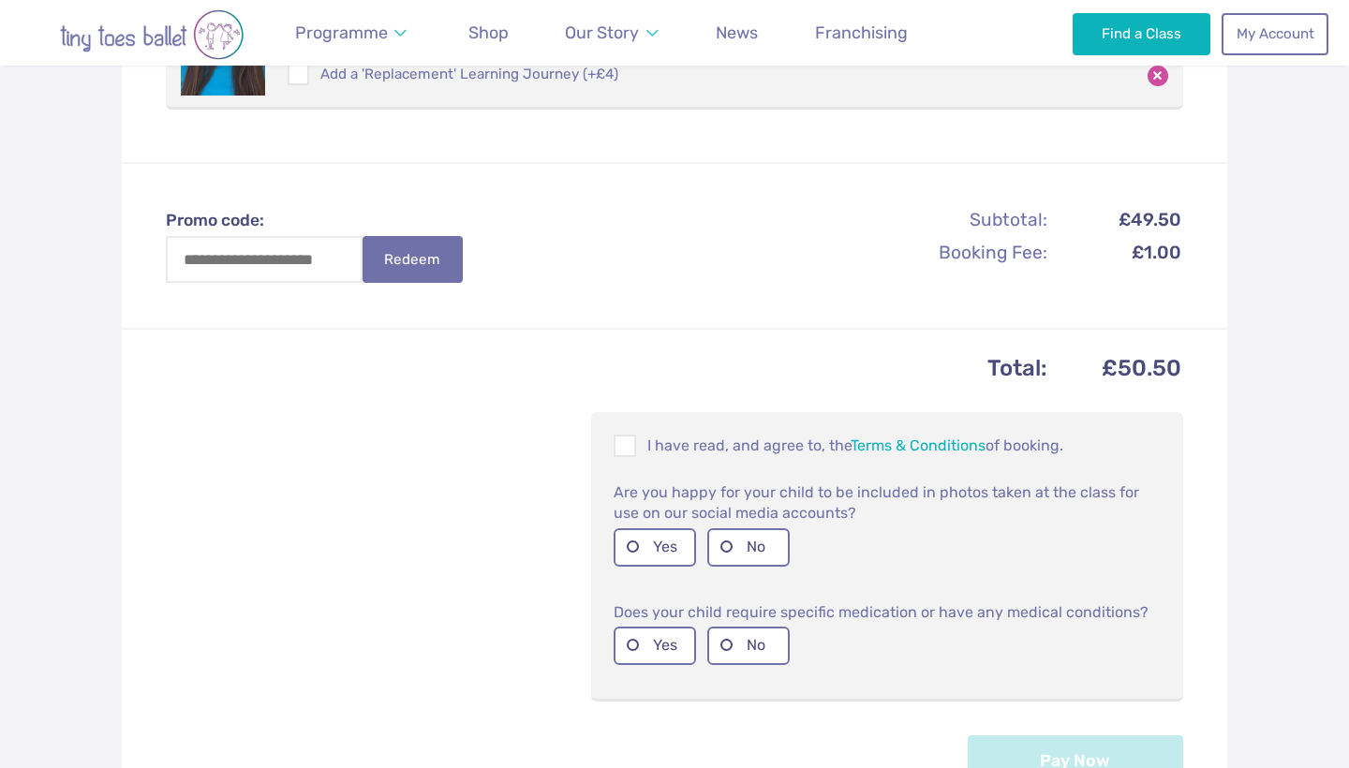
scroll to position [528, 0]
click at [626, 440] on span at bounding box center [626, 448] width 21 height 18
click at [767, 543] on label "No" at bounding box center [748, 546] width 82 height 38
click at [746, 645] on label "No" at bounding box center [748, 644] width 82 height 38
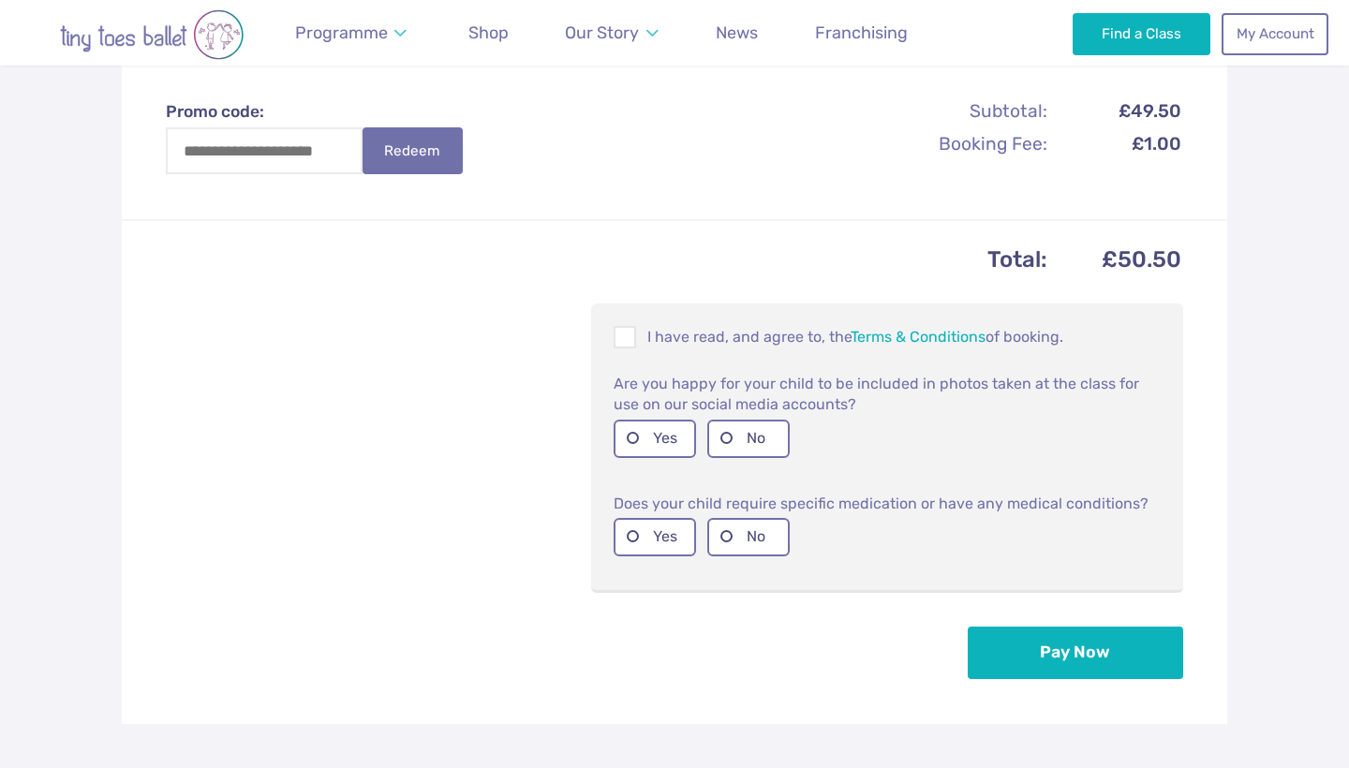
scroll to position [654, 0]
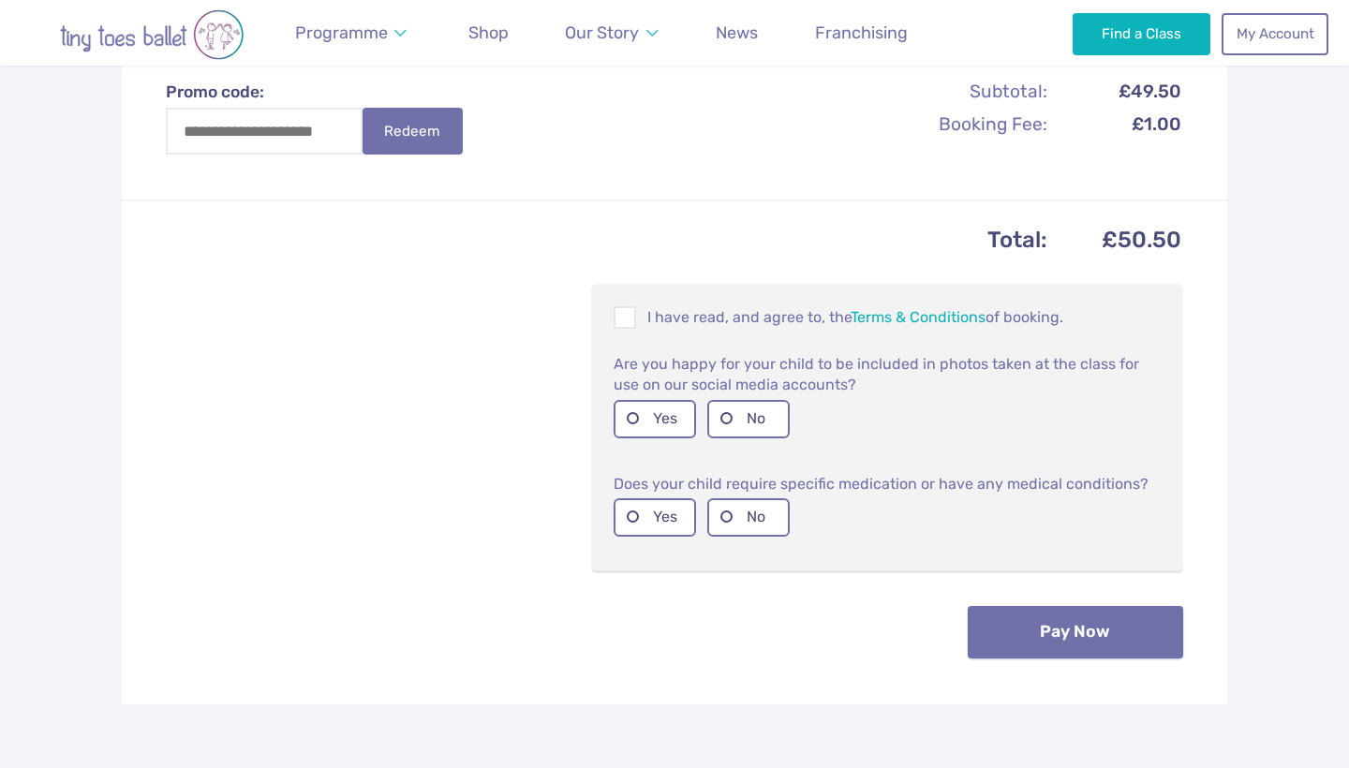
click at [1076, 627] on button "Pay Now" at bounding box center [1076, 632] width 216 height 52
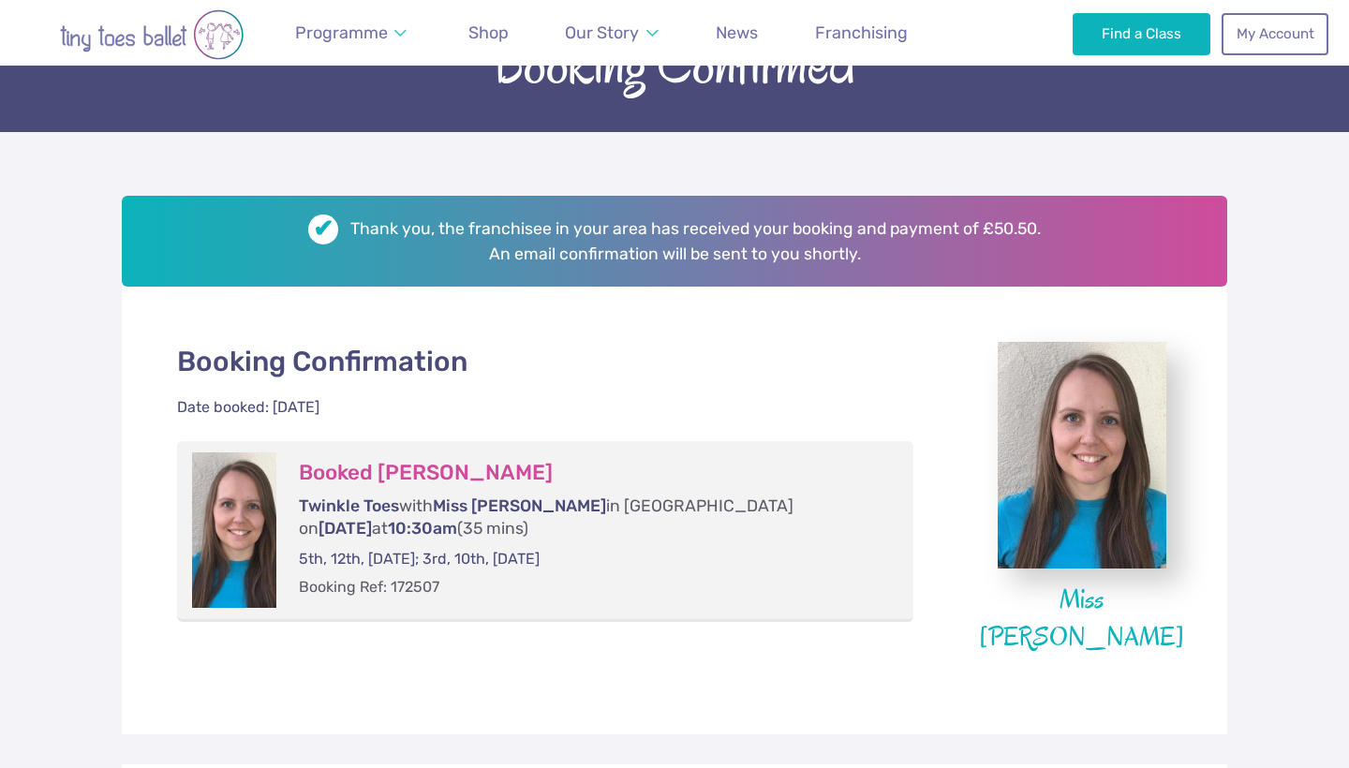
scroll to position [184, 0]
